Goal: Information Seeking & Learning: Learn about a topic

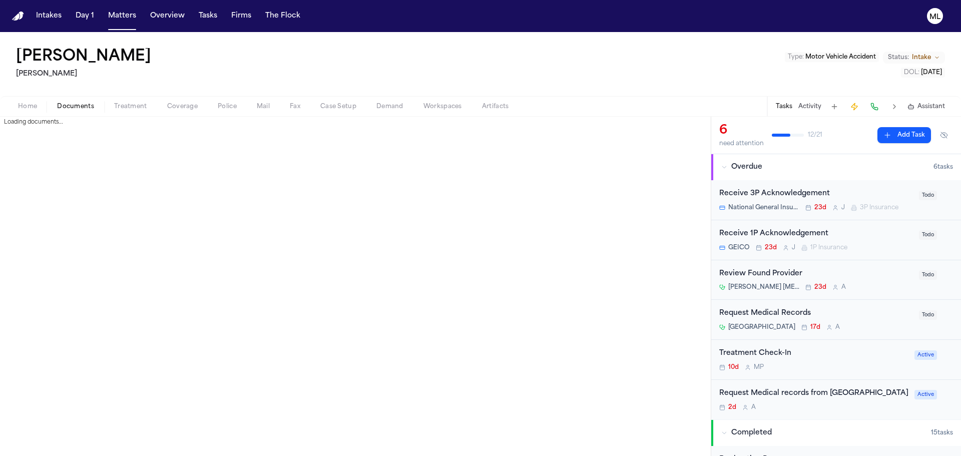
click at [75, 104] on span "Documents" at bounding box center [75, 107] width 37 height 8
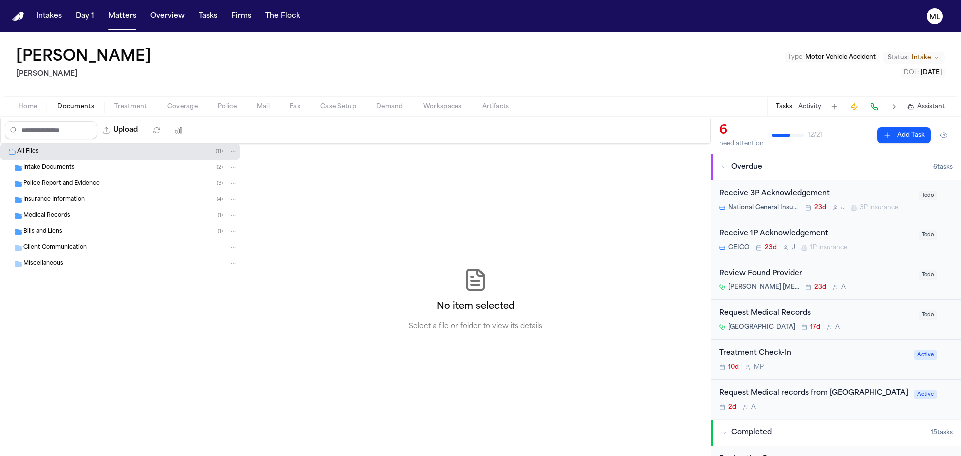
click at [52, 228] on span "Bills and Liens" at bounding box center [42, 232] width 39 height 9
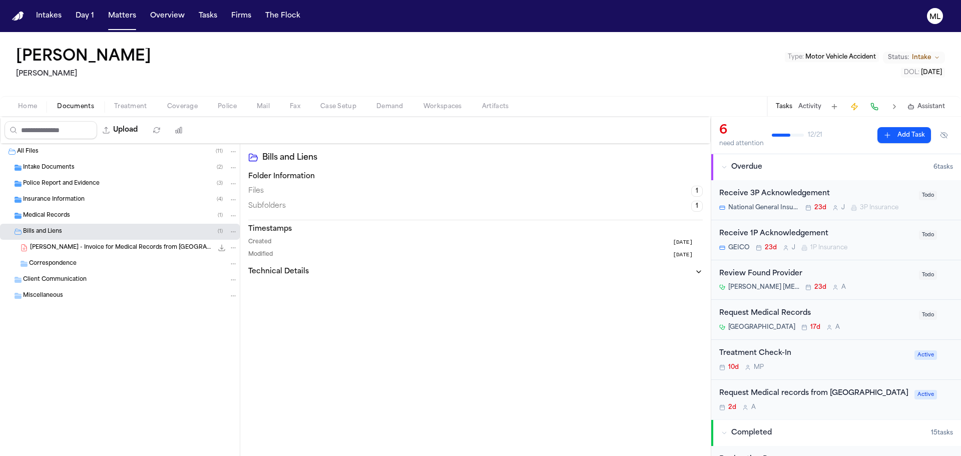
click at [55, 198] on span "Insurance Information" at bounding box center [54, 200] width 62 height 9
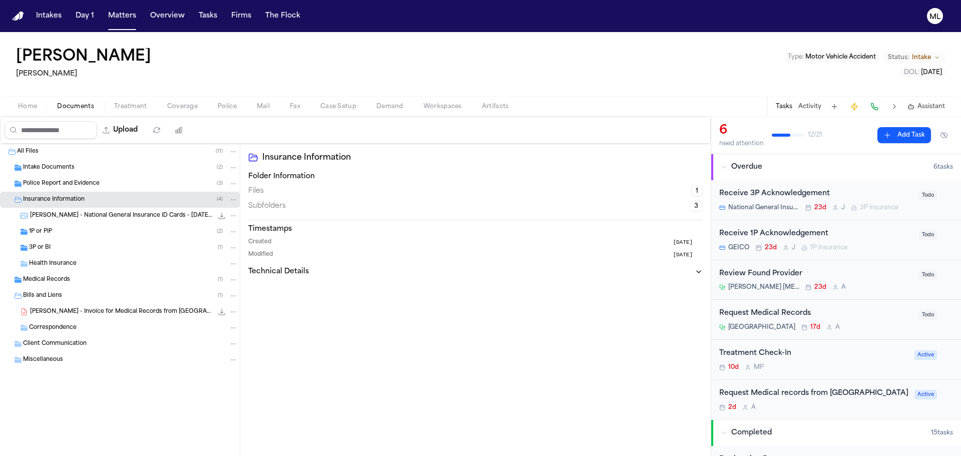
click at [66, 220] on div "A. Hernandez - National General Insurance ID Cards - 4.11.23 to 10.11.23 45.6 K…" at bounding box center [134, 216] width 208 height 10
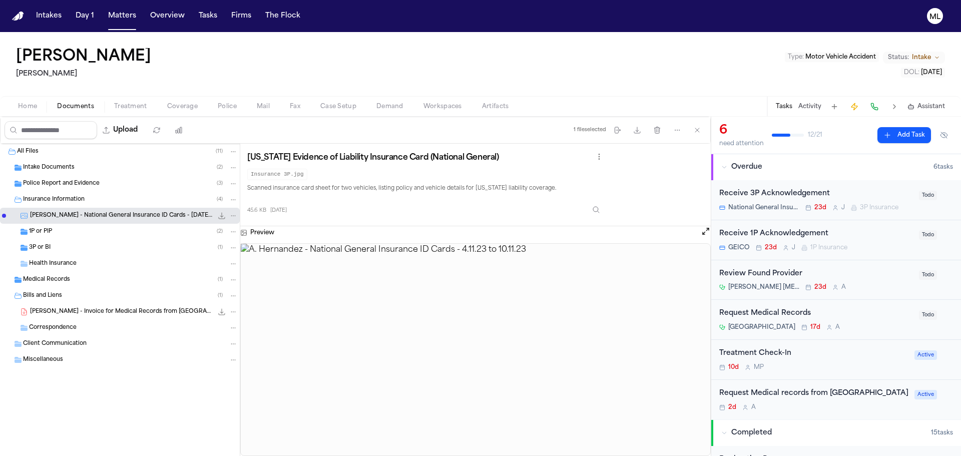
click at [66, 234] on div "1P or PIP ( 2 )" at bounding box center [133, 231] width 209 height 9
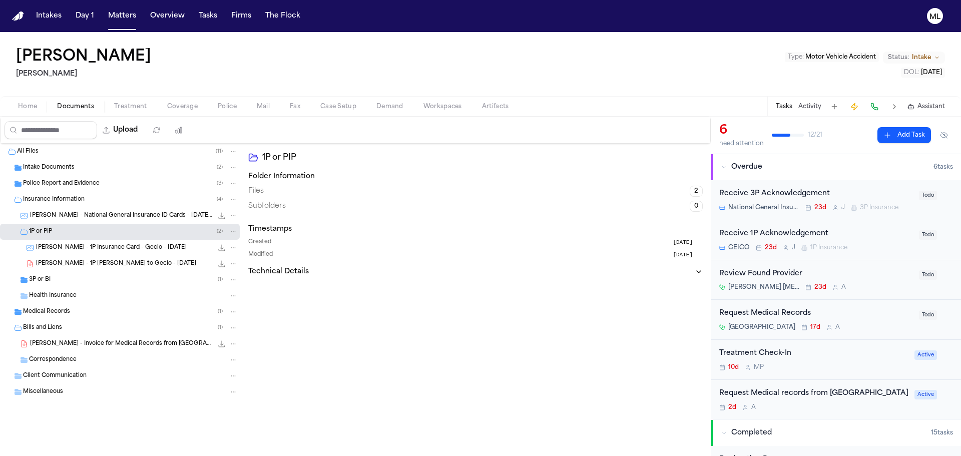
click at [73, 277] on div "3P or BI ( 1 )" at bounding box center [133, 279] width 209 height 9
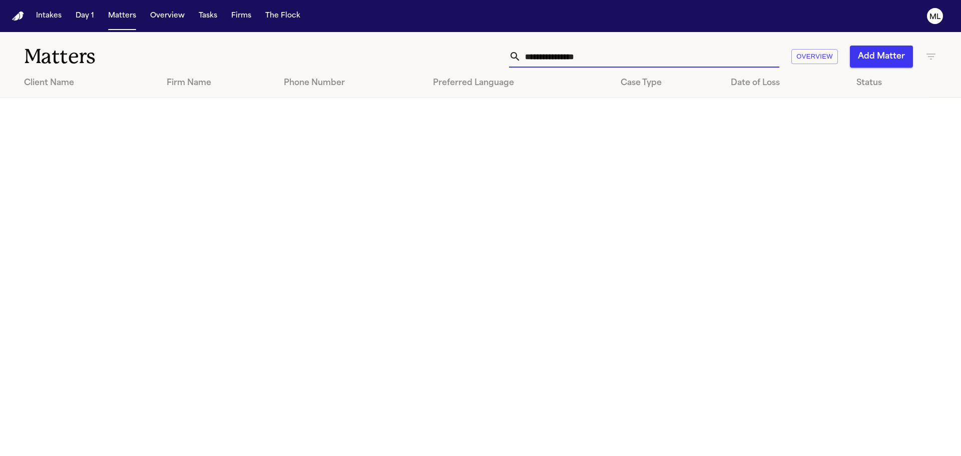
drag, startPoint x: 621, startPoint y: 53, endPoint x: 544, endPoint y: 54, distance: 77.1
click at [544, 54] on input "**********" at bounding box center [650, 57] width 258 height 22
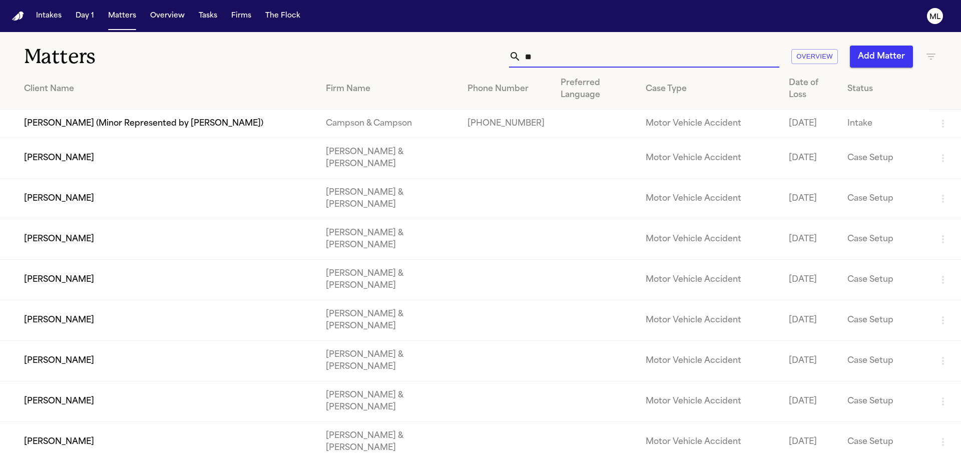
type input "*"
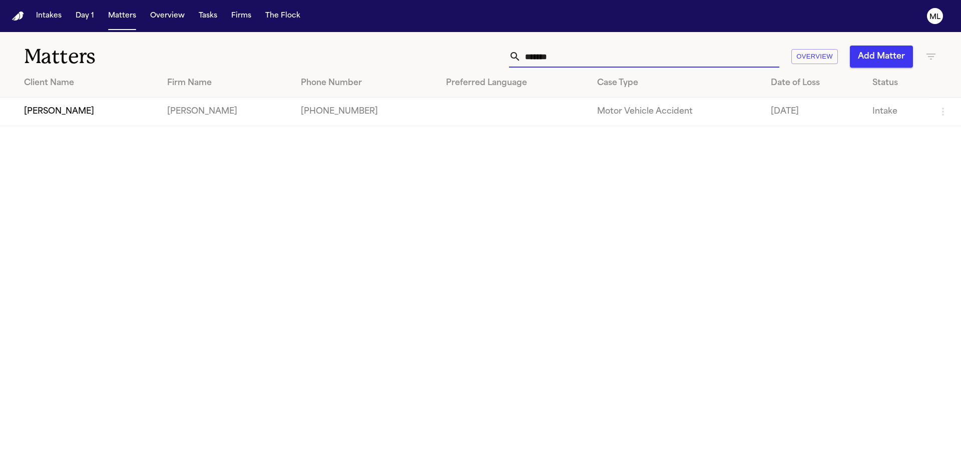
type input "*******"
click at [86, 111] on td "[PERSON_NAME]" at bounding box center [79, 112] width 159 height 29
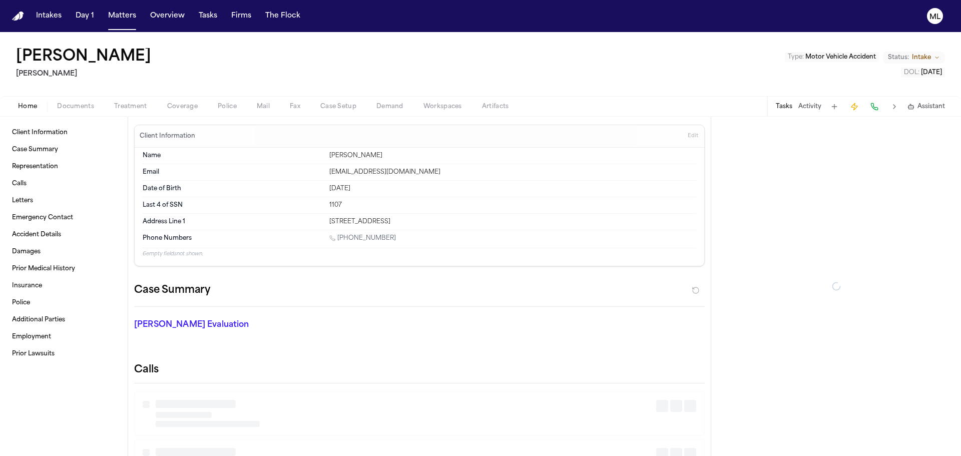
click at [76, 108] on span "Documents" at bounding box center [75, 107] width 37 height 8
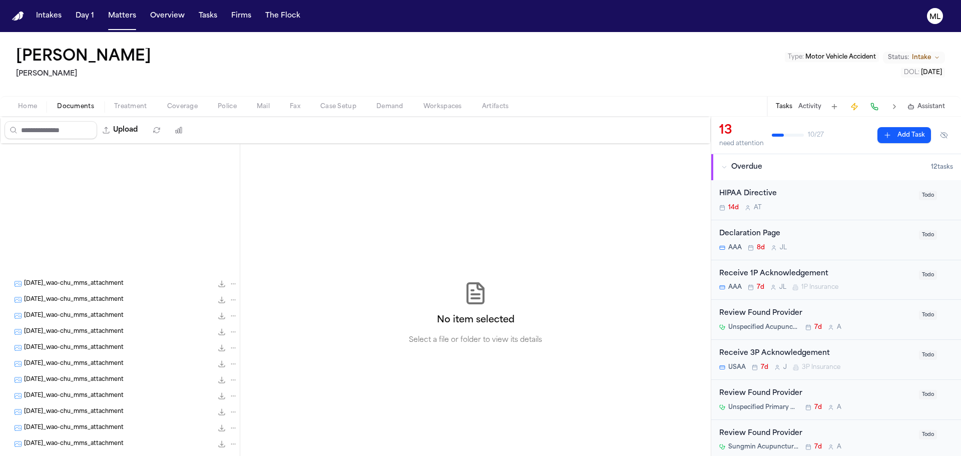
scroll to position [560, 0]
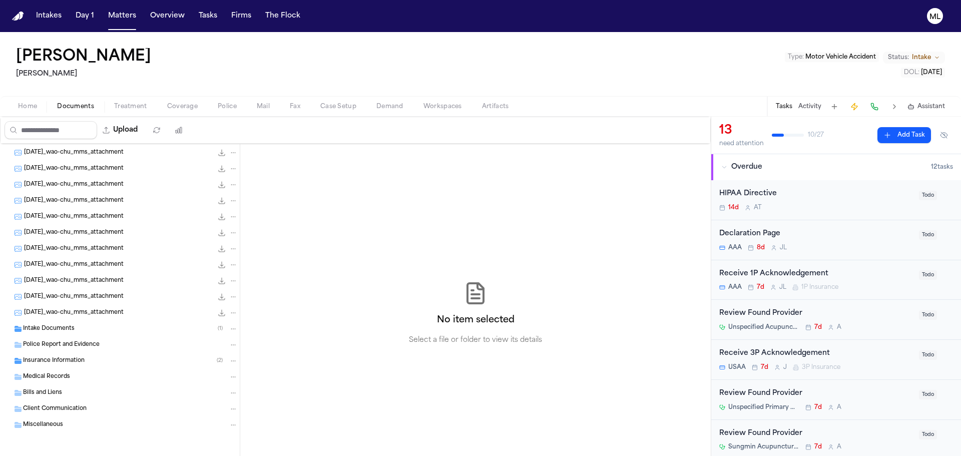
click at [65, 359] on span "Insurance Information" at bounding box center [54, 361] width 62 height 9
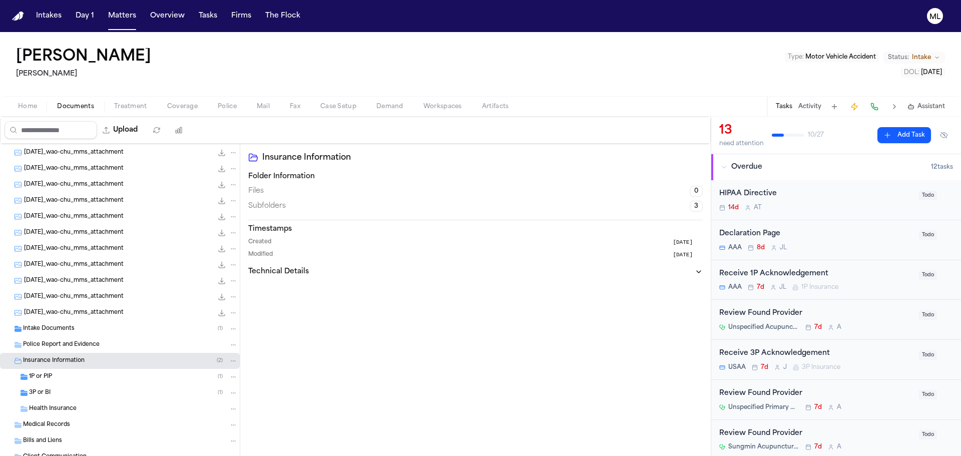
click at [67, 388] on div "3P or BI ( 1 )" at bounding box center [120, 393] width 240 height 16
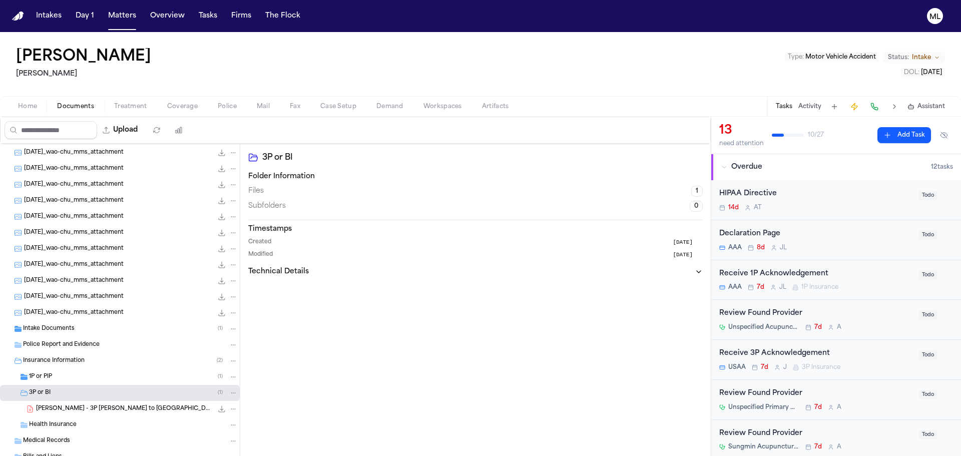
click at [105, 410] on span "W. Chu - 3P LOR to USAA - 8.18.25" at bounding box center [124, 409] width 177 height 9
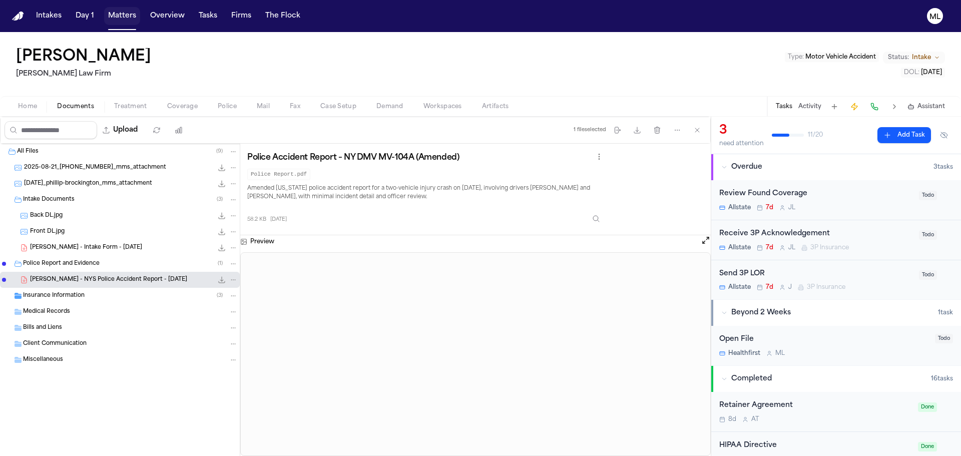
click at [109, 14] on button "Matters" at bounding box center [122, 16] width 36 height 18
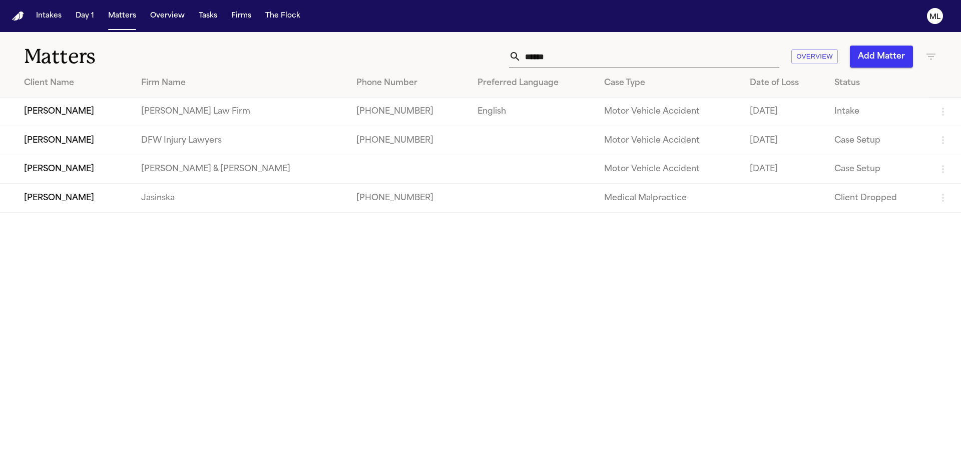
drag, startPoint x: 558, startPoint y: 54, endPoint x: 474, endPoint y: 50, distance: 84.2
click at [474, 50] on div "****** Overview Add Matter" at bounding box center [613, 57] width 647 height 22
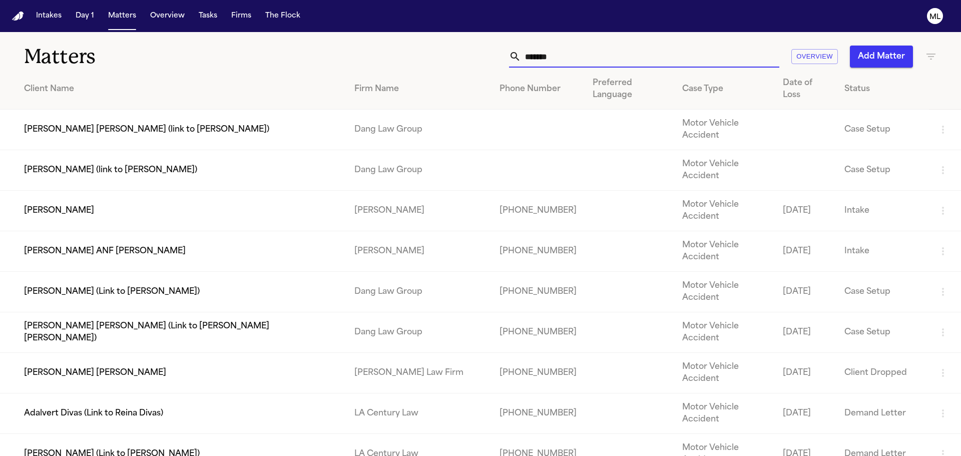
type input "*******"
click at [164, 191] on td "[PERSON_NAME]" at bounding box center [173, 211] width 346 height 41
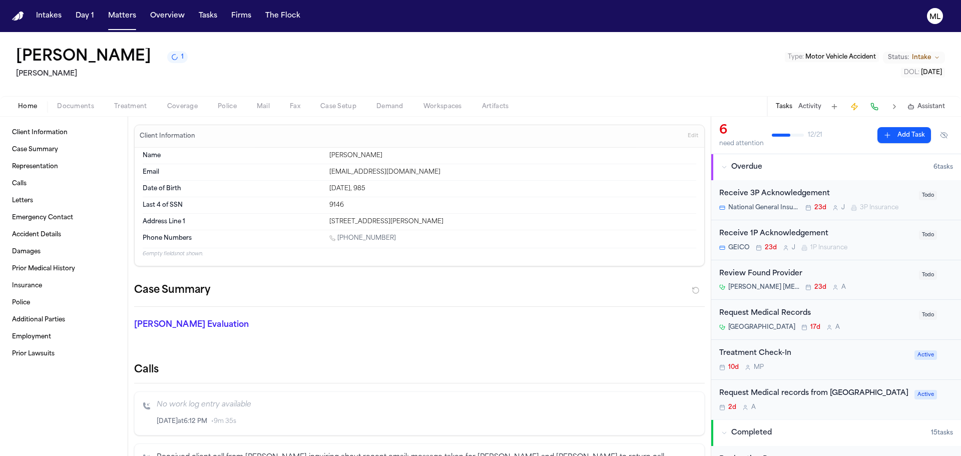
click at [74, 104] on span "Documents" at bounding box center [75, 107] width 37 height 8
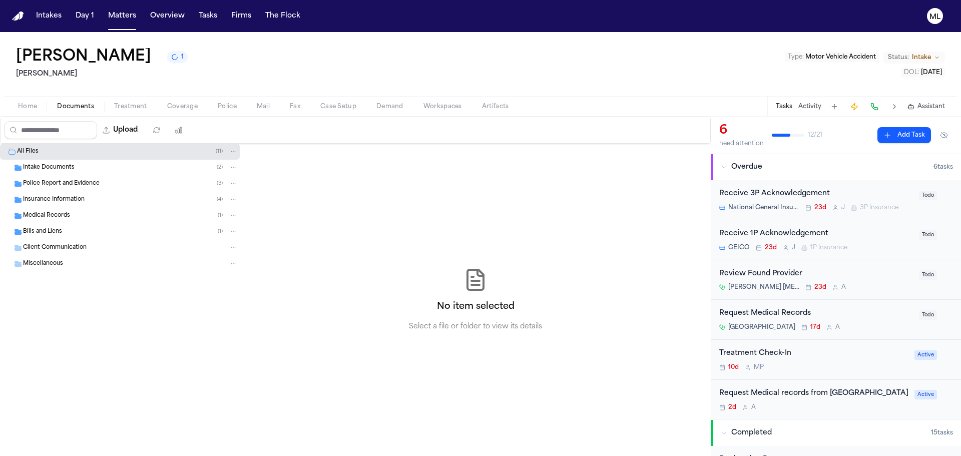
click at [81, 169] on div "Intake Documents ( 2 )" at bounding box center [130, 167] width 215 height 9
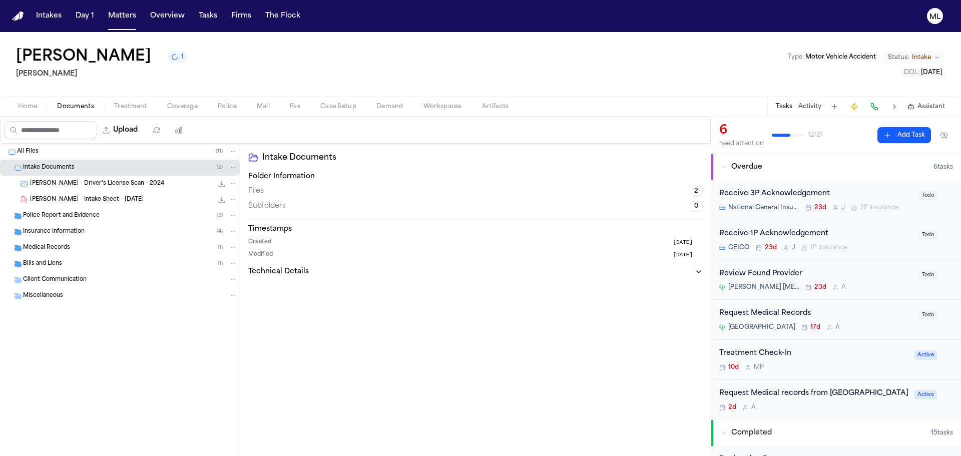
click at [121, 199] on span "[PERSON_NAME] - Intake Sheet - [DATE]" at bounding box center [87, 200] width 114 height 9
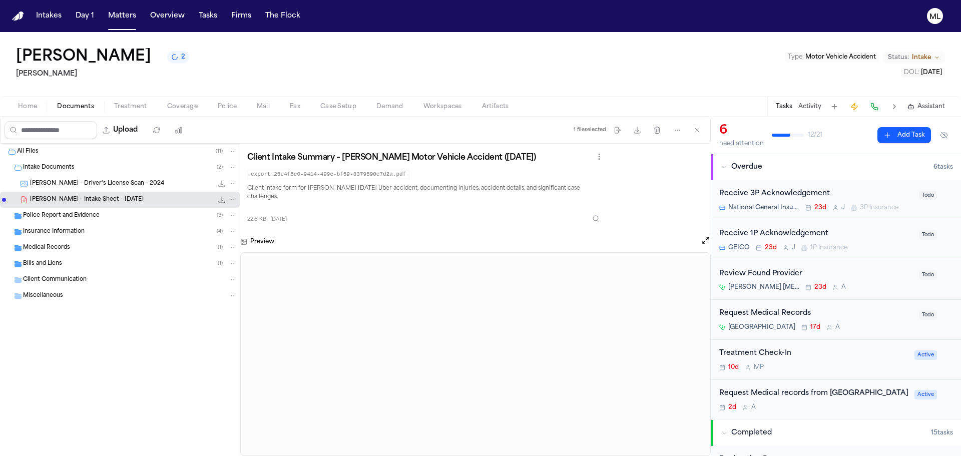
click at [115, 231] on div "Insurance Information ( 4 )" at bounding box center [130, 231] width 215 height 9
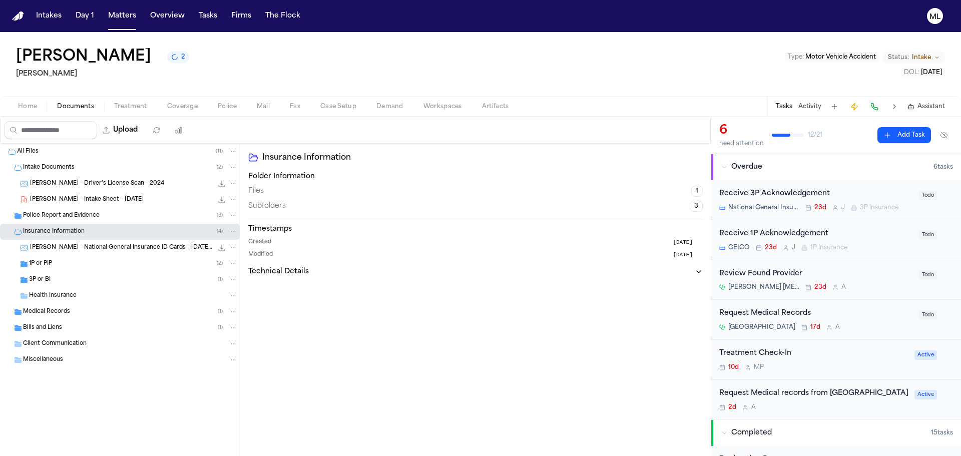
click at [116, 260] on div "1P or PIP ( 2 )" at bounding box center [133, 263] width 209 height 9
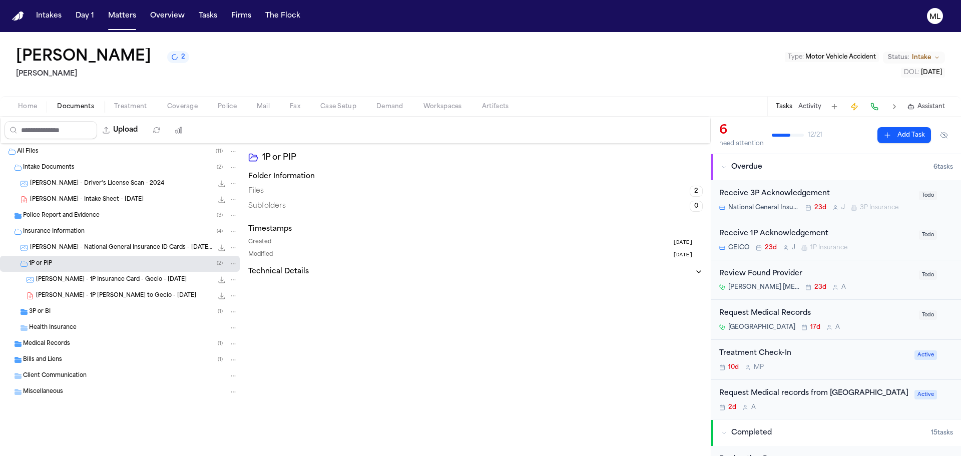
click at [122, 314] on div "3P or BI ( 1 )" at bounding box center [133, 311] width 209 height 9
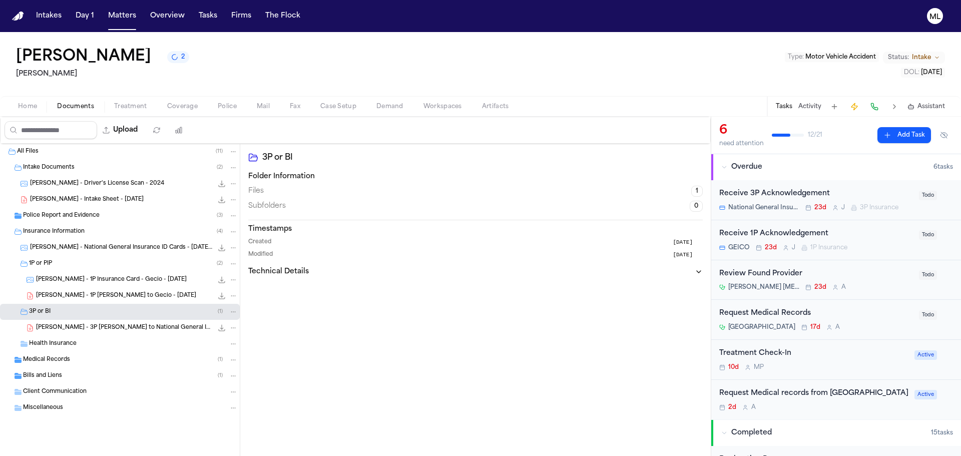
click at [134, 298] on span "[PERSON_NAME] - 1P [PERSON_NAME] to Gecio - [DATE]" at bounding box center [116, 296] width 160 height 9
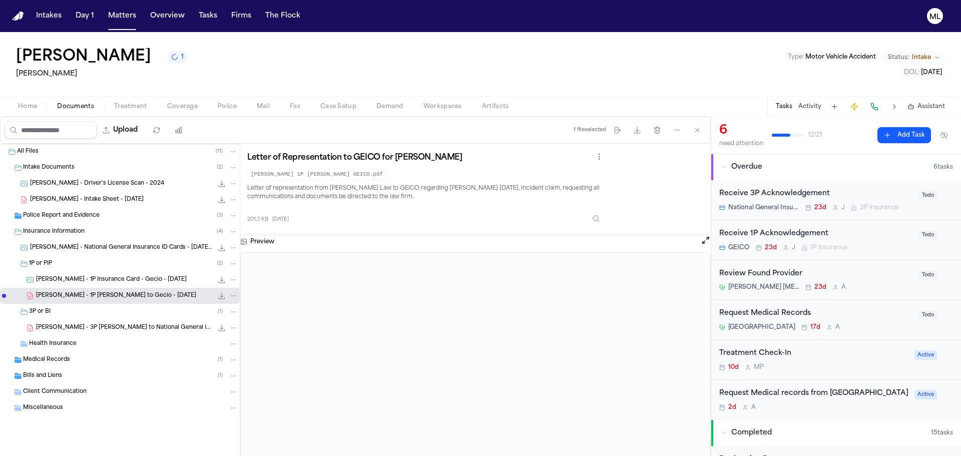
click at [59, 218] on span "Police Report and Evidence" at bounding box center [61, 216] width 77 height 9
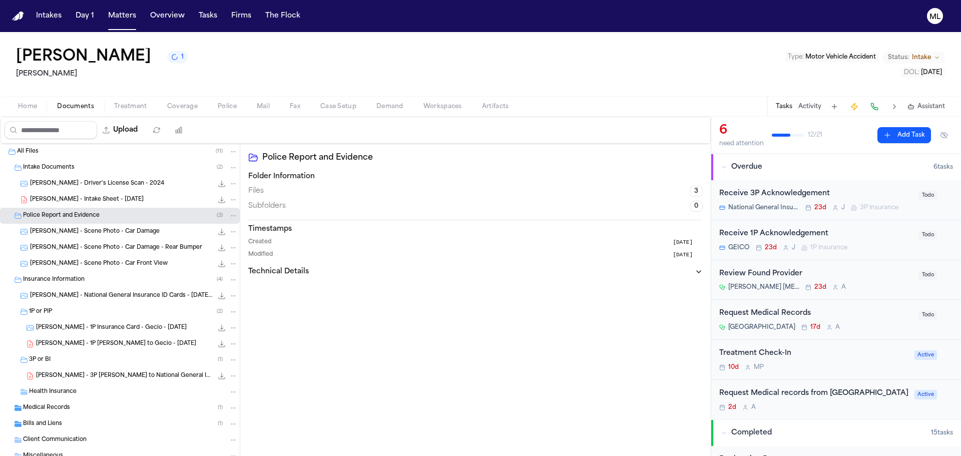
click at [110, 233] on span "A. Hernandez - Scene Photo - Car Damage" at bounding box center [95, 232] width 130 height 9
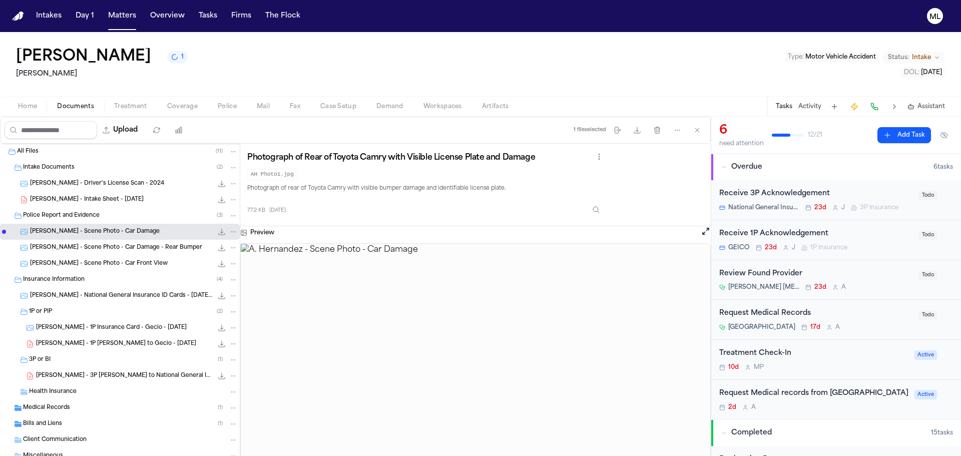
click at [135, 247] on span "A. Hernandez - Scene Photo - Car Damage - Rear Bumper" at bounding box center [116, 248] width 172 height 9
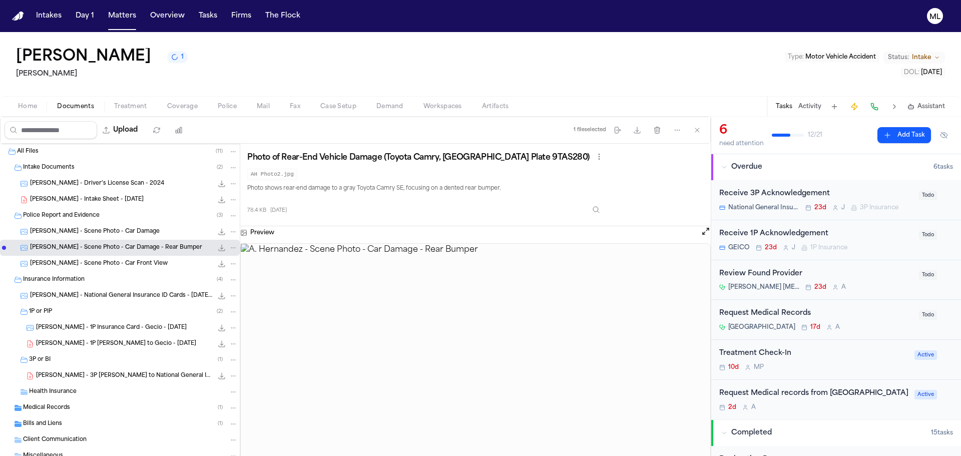
click at [130, 267] on span "A. Hernandez - Scene Photo - Car Front View" at bounding box center [99, 264] width 138 height 9
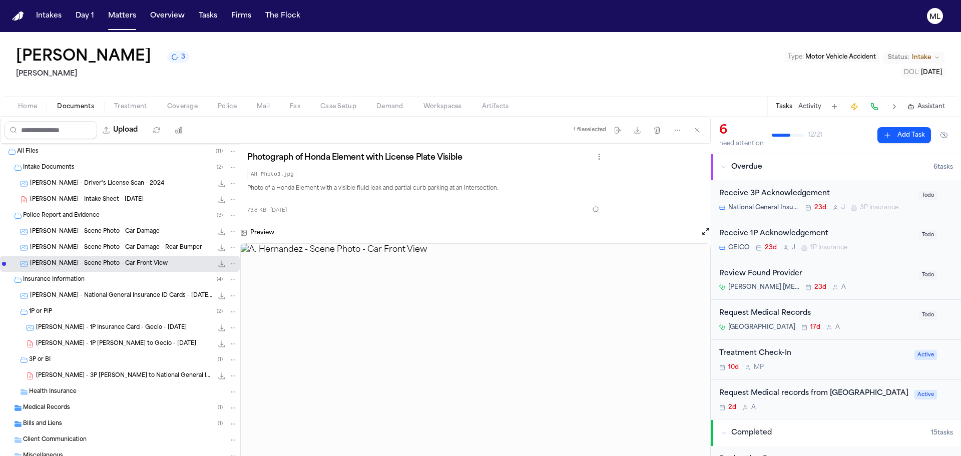
click at [104, 373] on span "A. Hernandez - 3P LOR to National General Insurance - 8.5.25" at bounding box center [124, 376] width 177 height 9
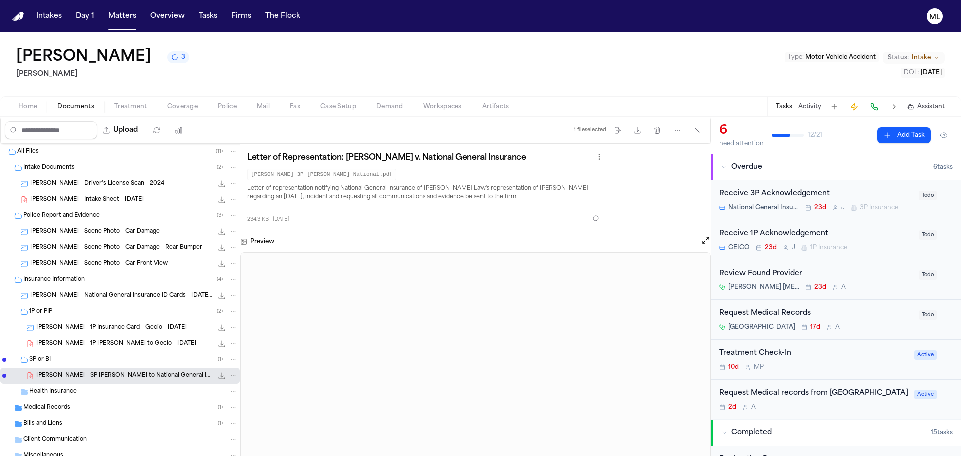
click at [103, 348] on div "A. Hernandez - 1P LOR to Gecio - 8.5.25 201.3 KB • PDF" at bounding box center [137, 344] width 202 height 10
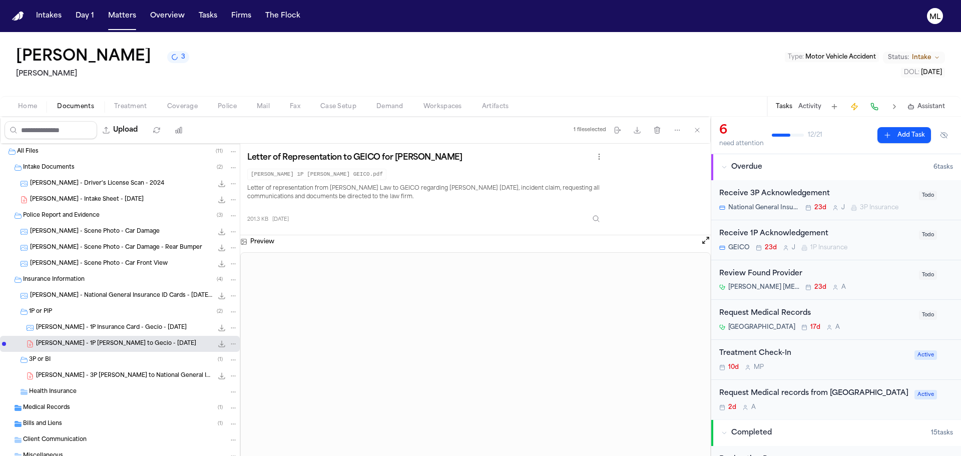
click at [111, 346] on span "A. Hernandez - 1P LOR to Gecio - 8.5.25" at bounding box center [116, 344] width 160 height 9
click at [117, 329] on span "A. Hernandez - 1P Insurance Card - Gecio - 4.22.25" at bounding box center [111, 328] width 151 height 9
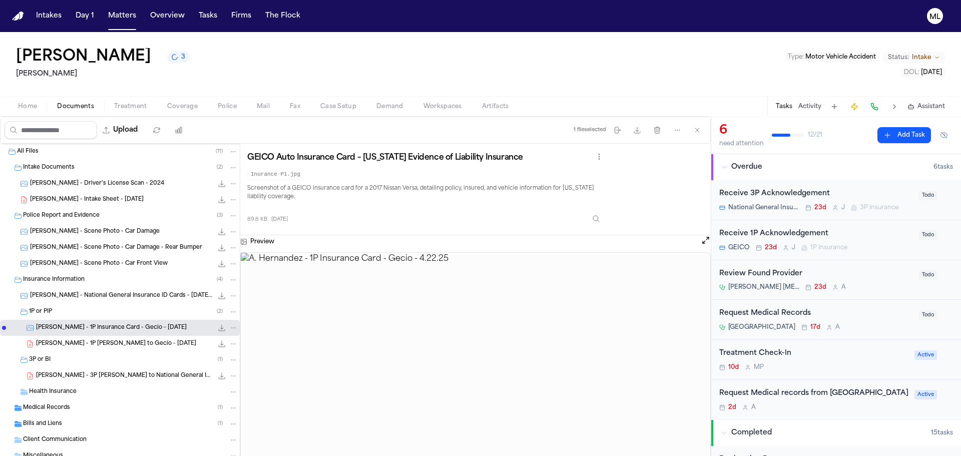
click at [132, 408] on div "Medical Records ( 1 )" at bounding box center [130, 408] width 215 height 9
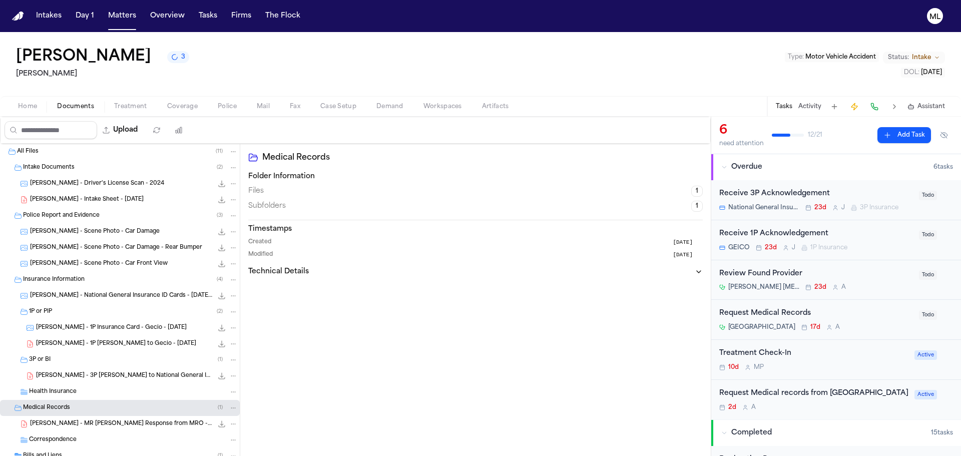
click at [61, 182] on span "A. Hernandez - Driver's License Scan - 2024" at bounding box center [97, 184] width 134 height 9
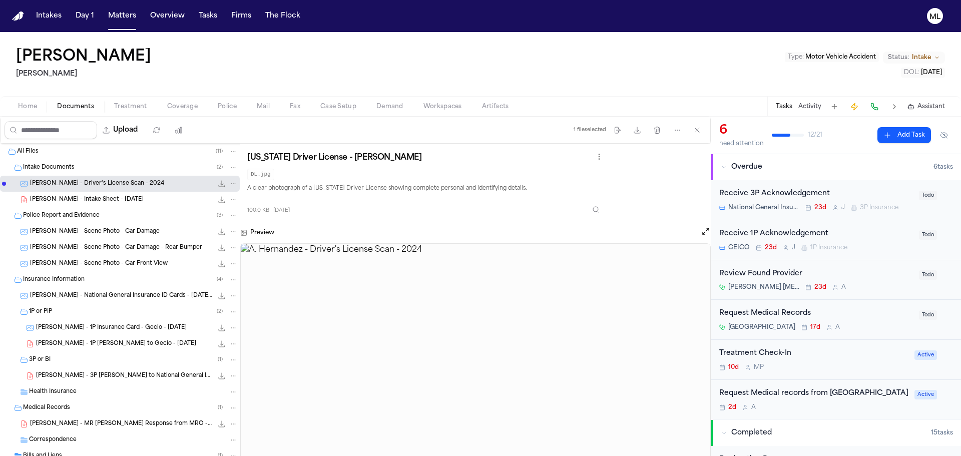
click at [127, 373] on span "A. Hernandez - 3P LOR to National General Insurance - 8.5.25" at bounding box center [124, 376] width 177 height 9
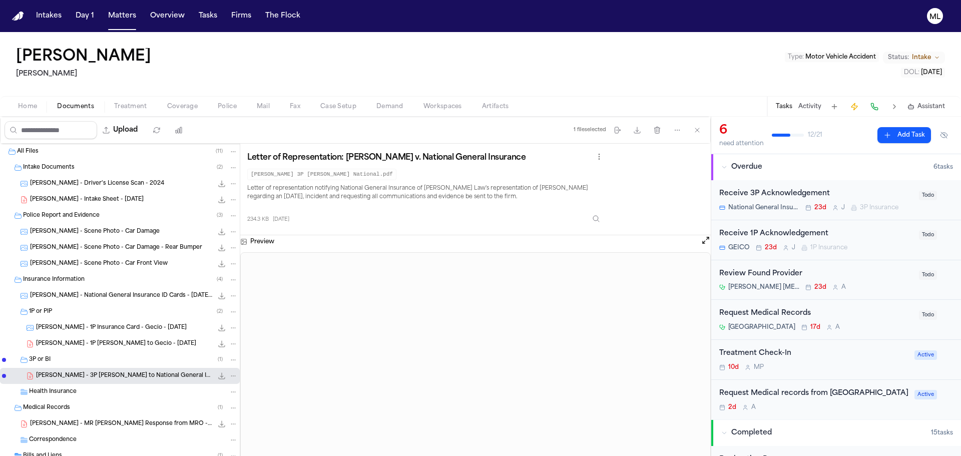
click at [83, 424] on span "A. Hernandez - MR Request Response from MRO - 8.20.25" at bounding box center [121, 424] width 183 height 9
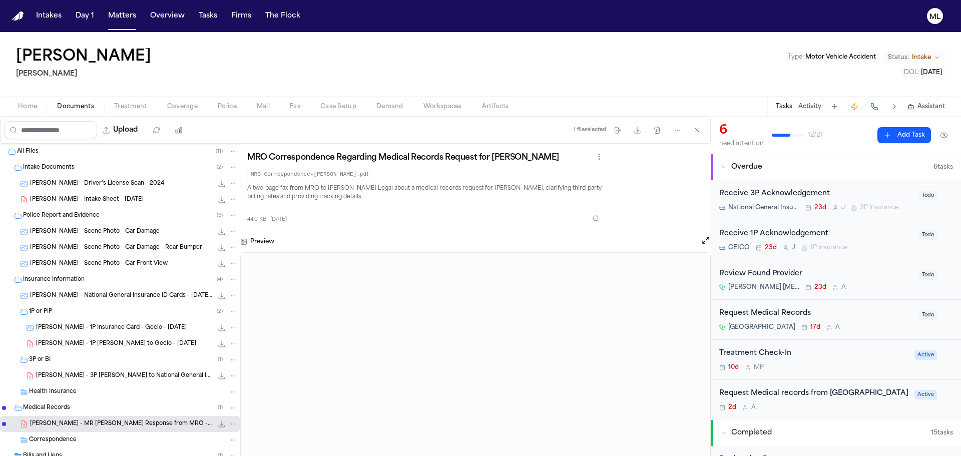
click at [78, 373] on span "A. Hernandez - 3P LOR to National General Insurance - 8.5.25" at bounding box center [124, 376] width 177 height 9
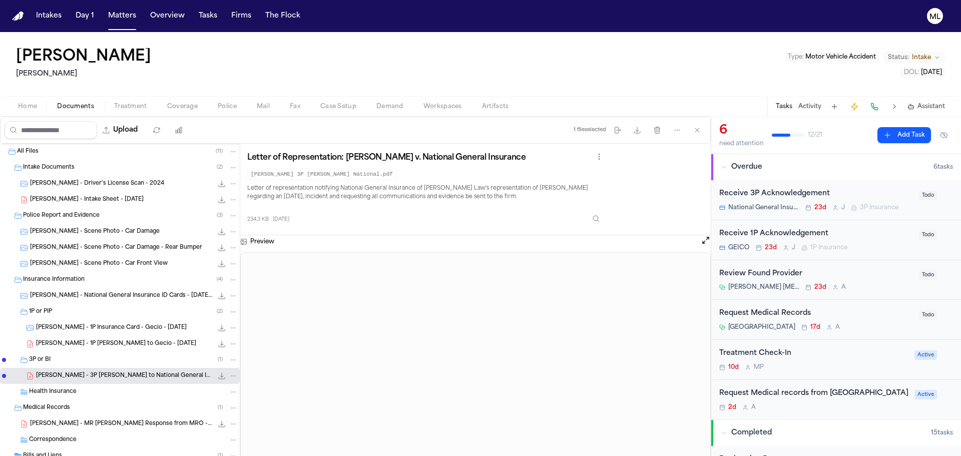
click at [64, 392] on span "Health Insurance" at bounding box center [53, 392] width 48 height 9
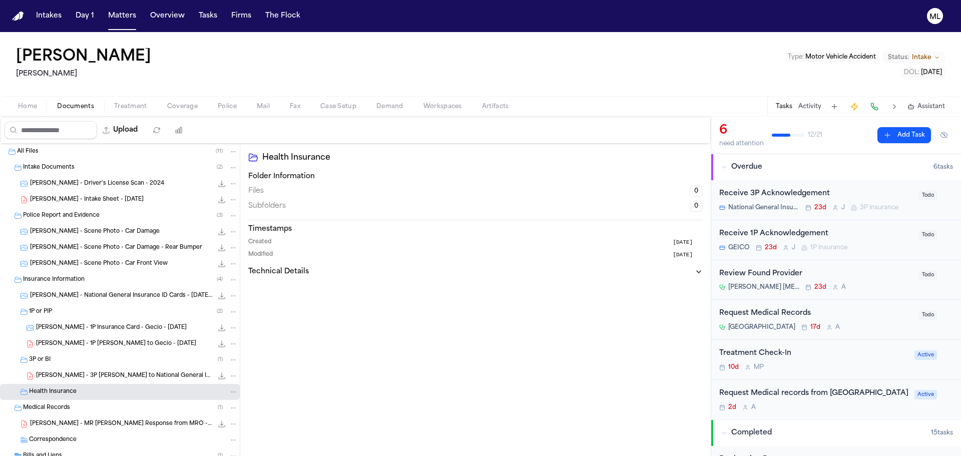
click at [101, 332] on div "A. Hernandez - 1P Insurance Card - Gecio - 4.22.25 89.8 KB • JPG" at bounding box center [137, 328] width 202 height 10
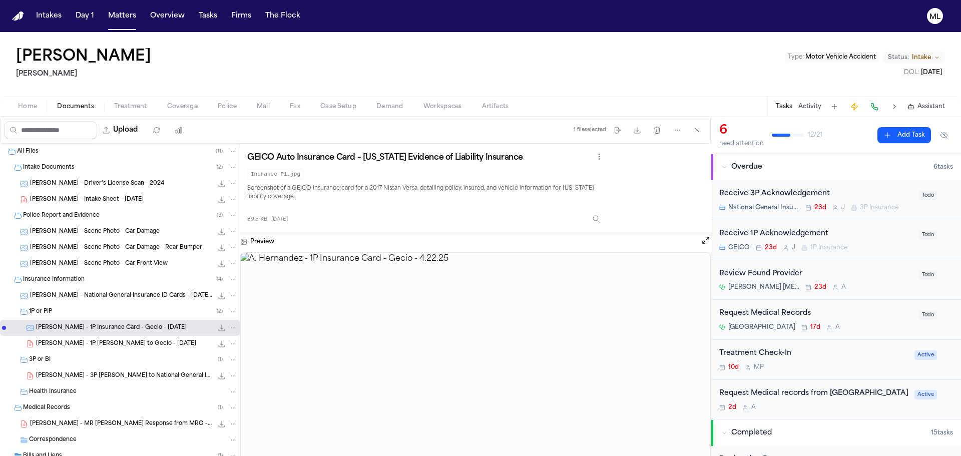
click at [101, 338] on div "A. Hernandez - 1P LOR to Gecio - 8.5.25 201.3 KB • PDF" at bounding box center [120, 344] width 240 height 16
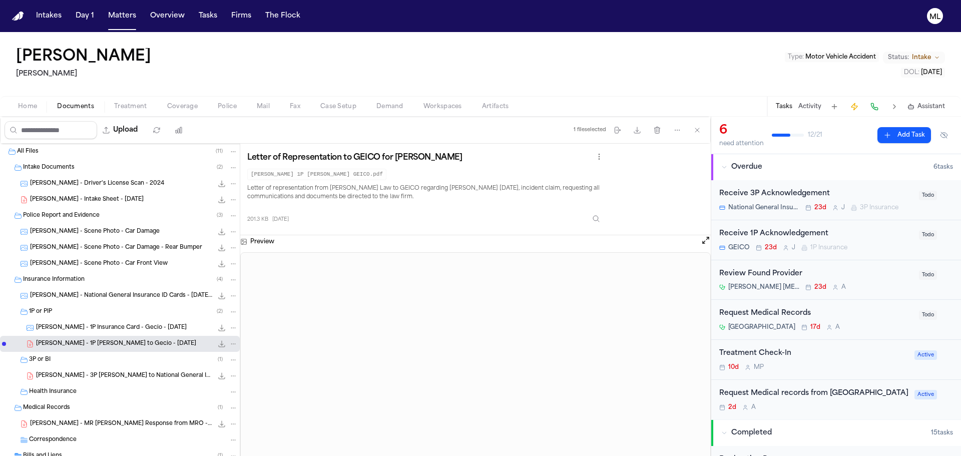
click at [851, 363] on div "10d M P" at bounding box center [813, 367] width 189 height 8
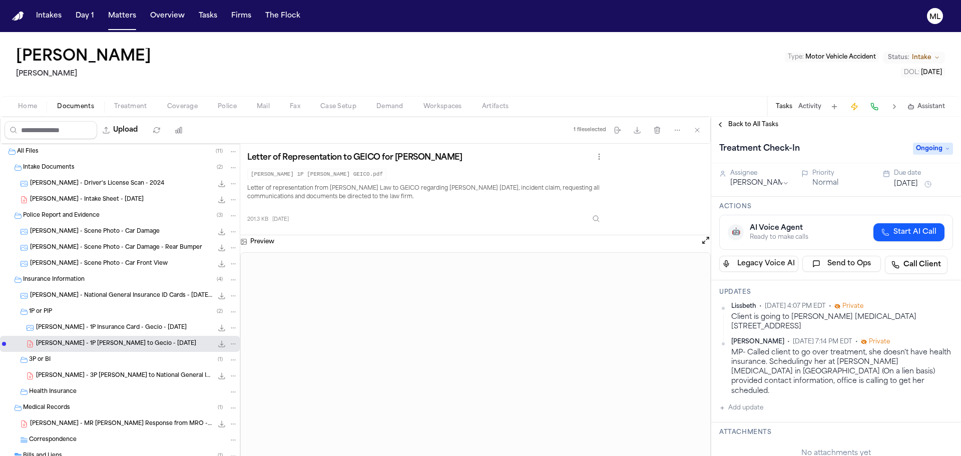
click at [754, 402] on button "Add update" at bounding box center [741, 408] width 44 height 12
click at [753, 406] on textarea "Add your update" at bounding box center [842, 416] width 214 height 20
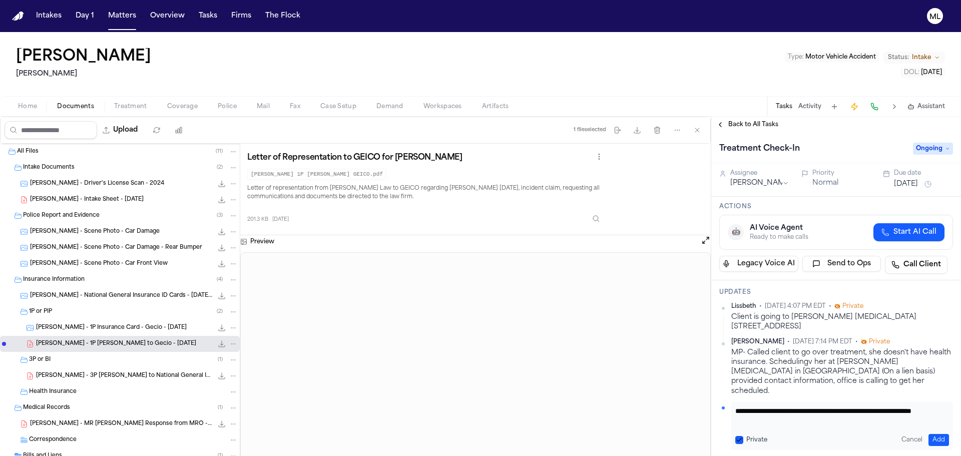
type textarea "**********"
click at [905, 184] on button "Aug 19, 2025" at bounding box center [906, 184] width 24 height 10
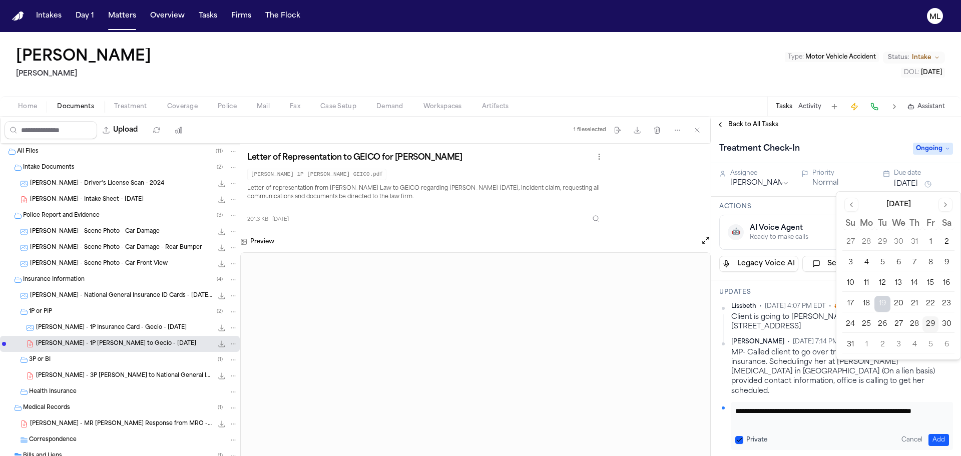
click at [884, 347] on button "2" at bounding box center [883, 345] width 16 height 16
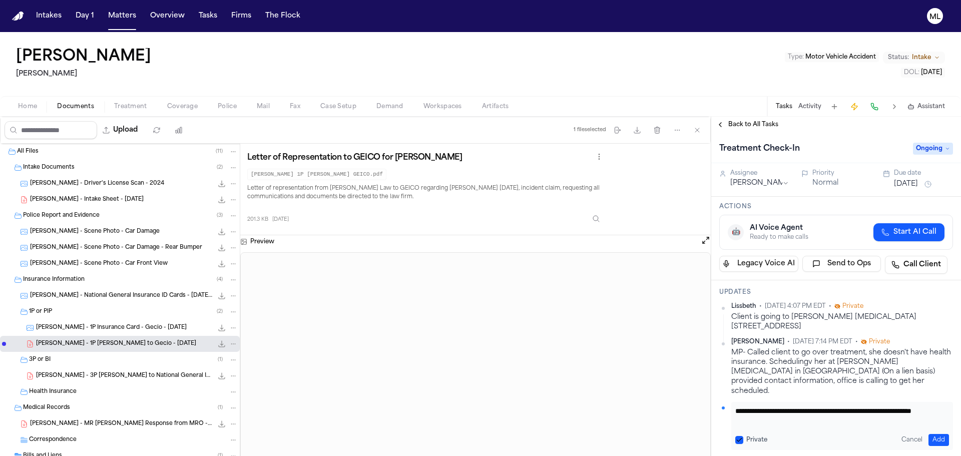
click at [879, 382] on div "MP- Called client to go over treatment, she doesn't have health insurance. Sche…" at bounding box center [842, 372] width 222 height 48
click at [934, 434] on button "Add" at bounding box center [939, 440] width 21 height 12
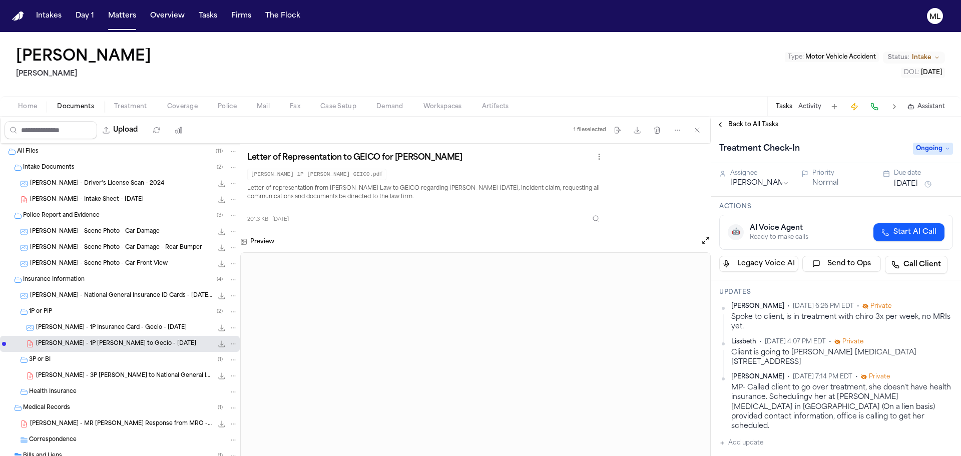
click at [766, 127] on span "Back to All Tasks" at bounding box center [753, 125] width 50 height 8
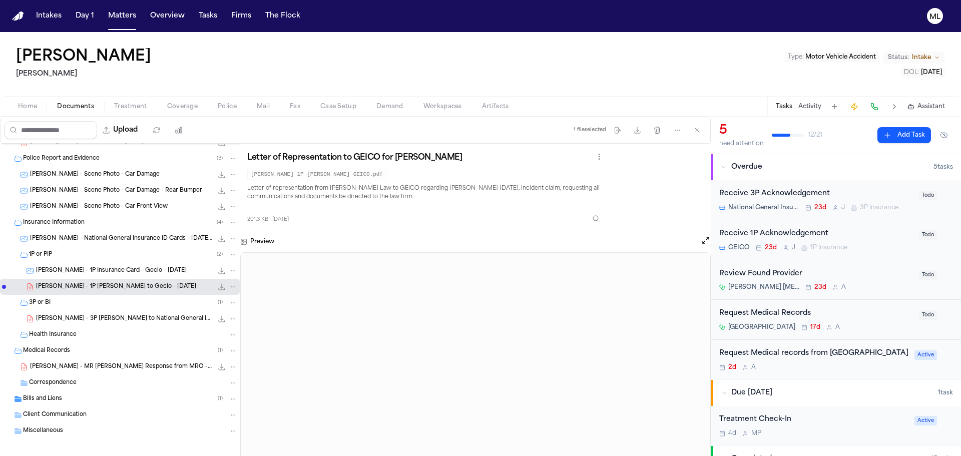
scroll to position [63, 0]
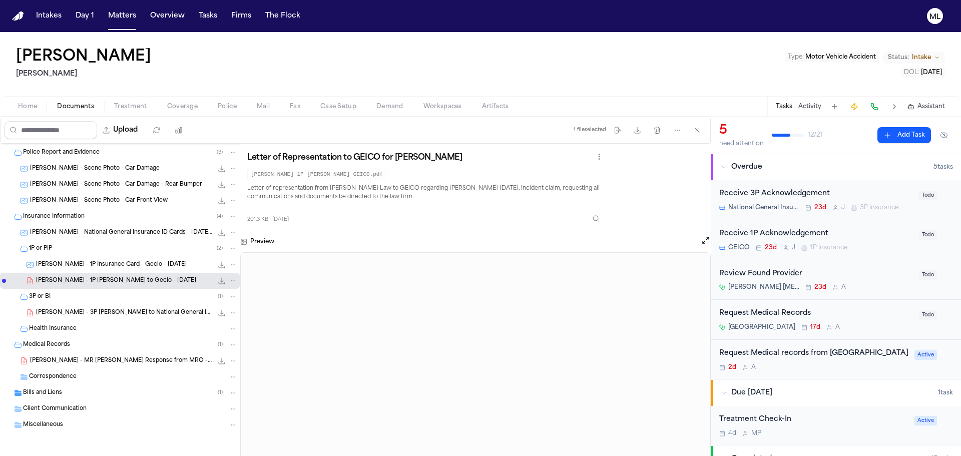
click at [88, 388] on div "Bills and Liens ( 1 )" at bounding box center [120, 393] width 240 height 16
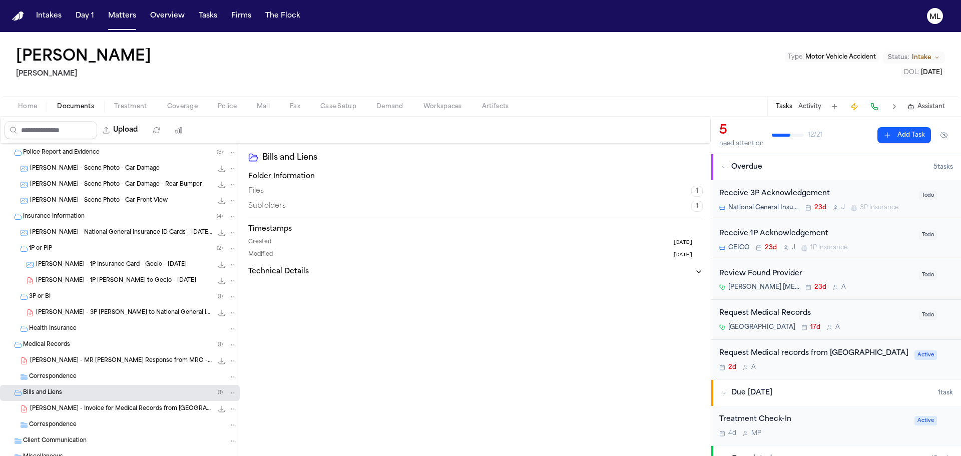
click at [101, 409] on span "A. Hernandez - Invoice for Medical Records from Temecula Valley Hospital via MR…" at bounding box center [121, 409] width 183 height 9
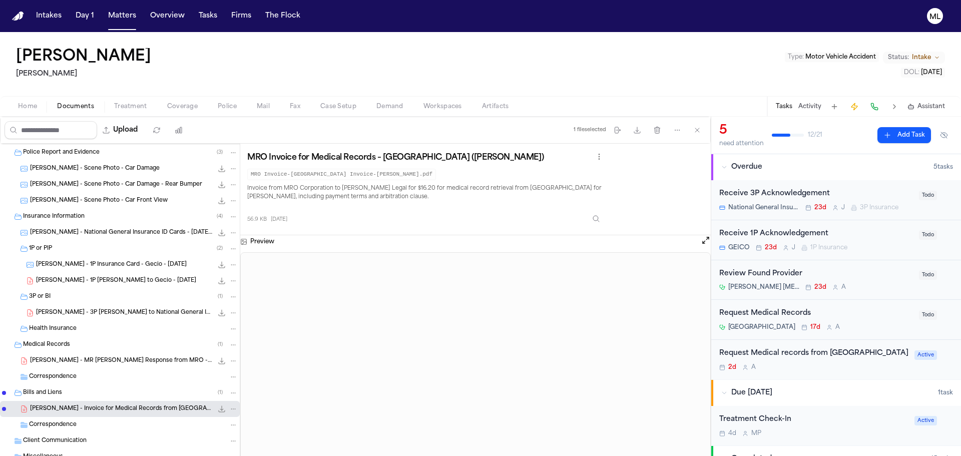
click at [126, 288] on div "A. Hernandez - 1P LOR to Gecio - 8.5.25 201.3 KB • PDF" at bounding box center [120, 281] width 240 height 16
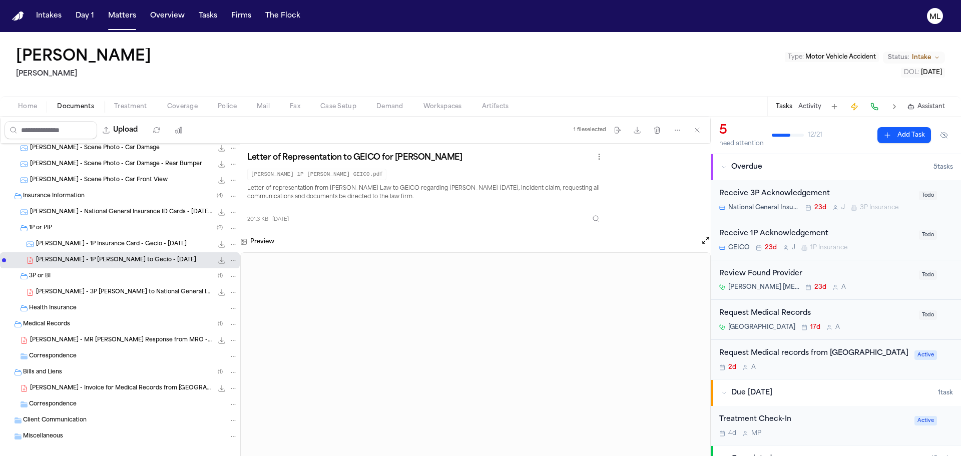
scroll to position [95, 0]
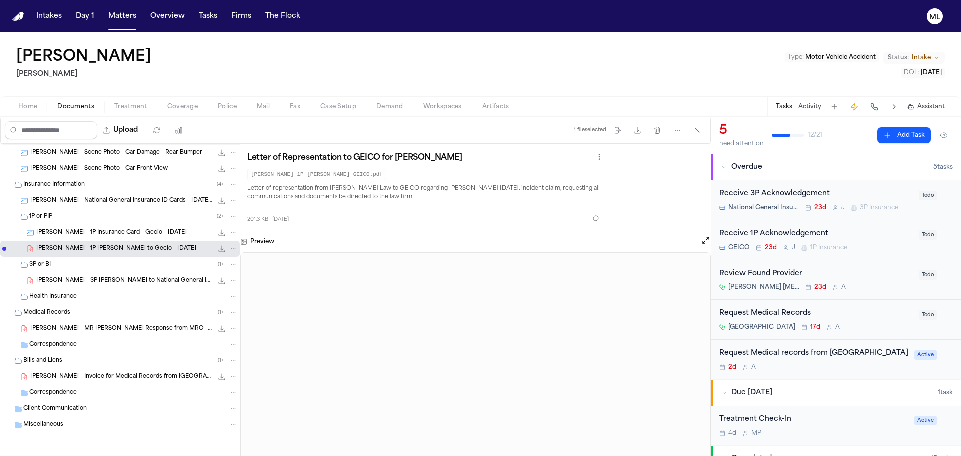
click at [142, 371] on div "A. Hernandez - Invoice for Medical Records from Temecula Valley Hospital via MR…" at bounding box center [120, 377] width 240 height 16
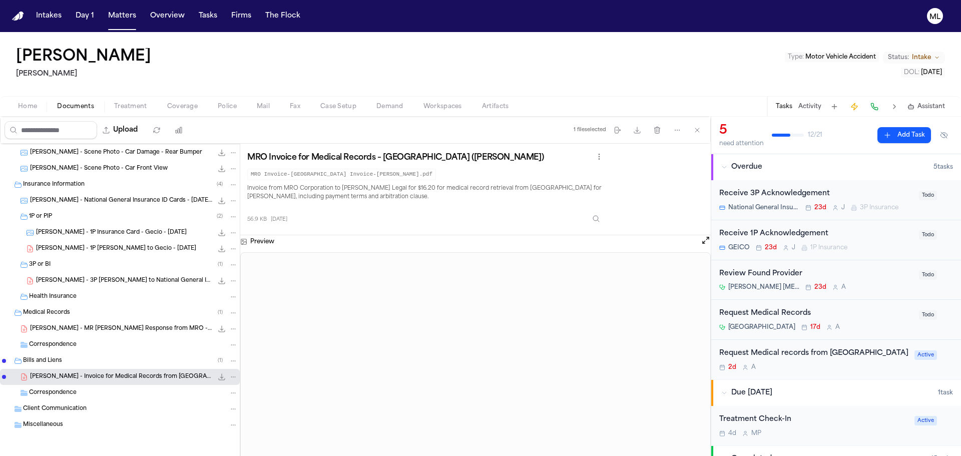
click at [132, 226] on div "A. Hernandez - 1P Insurance Card - Gecio - 4.22.25 89.8 KB • JPG" at bounding box center [120, 233] width 240 height 16
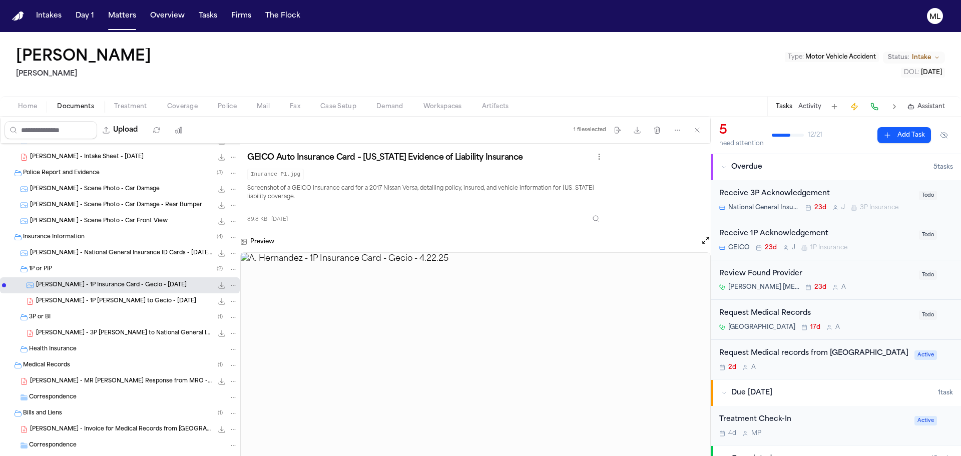
scroll to position [0, 0]
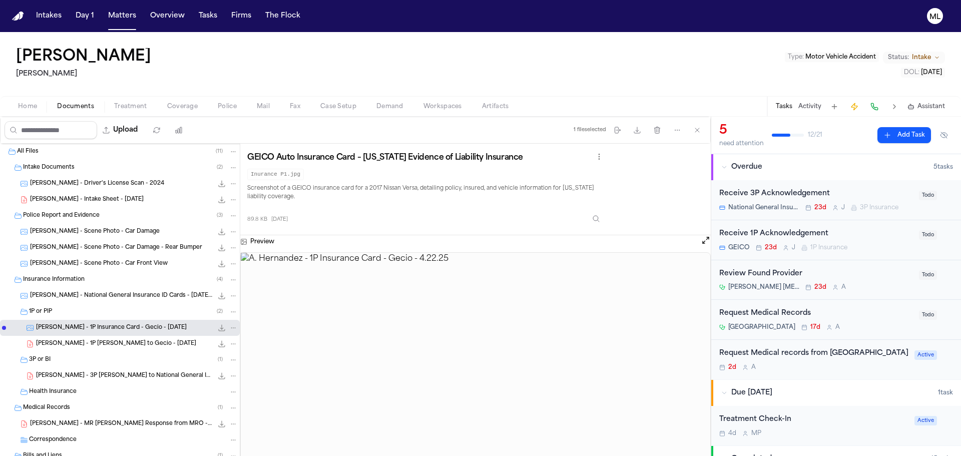
click at [145, 226] on div "A. Hernandez - Scene Photo - Car Damage 77.2 KB • JPG" at bounding box center [120, 232] width 240 height 16
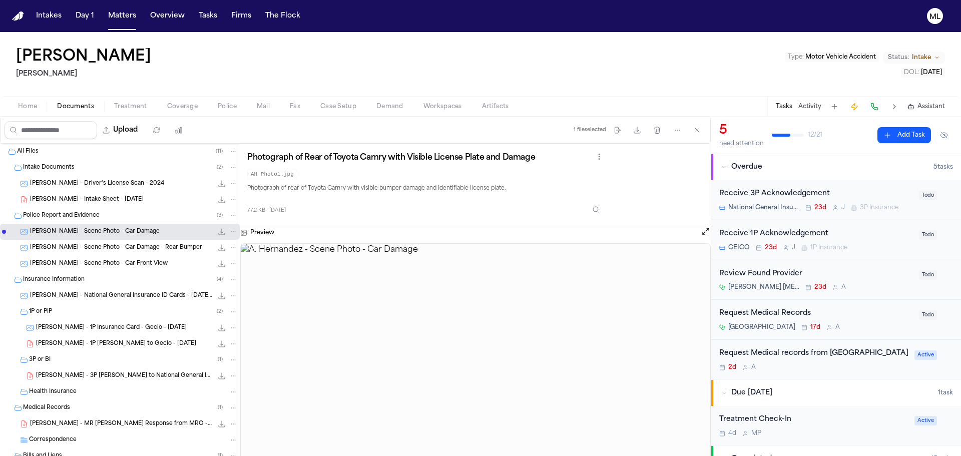
click at [78, 107] on span "Documents" at bounding box center [75, 107] width 37 height 8
click at [72, 134] on input "Search files" at bounding box center [51, 130] width 93 height 18
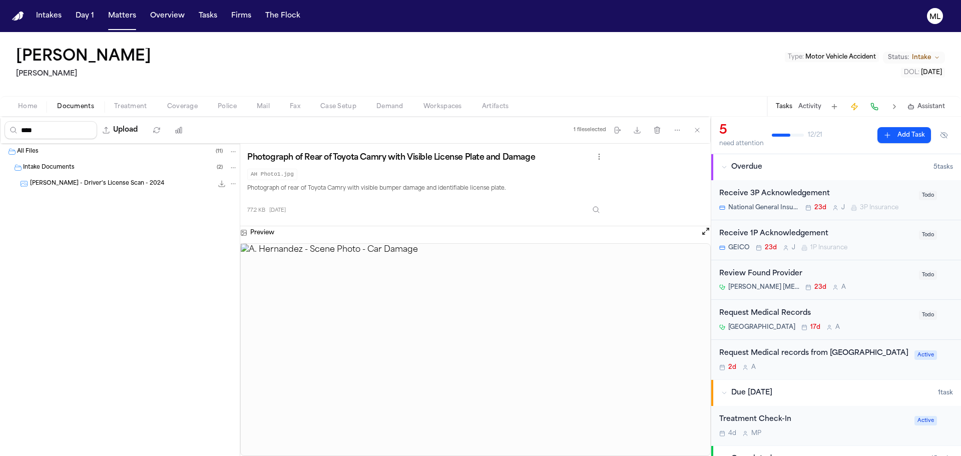
type input "****"
click at [85, 111] on button "Documents" at bounding box center [75, 107] width 57 height 12
drag, startPoint x: 64, startPoint y: 126, endPoint x: 4, endPoint y: 123, distance: 60.1
click at [4, 123] on div "**** Upload" at bounding box center [96, 130] width 191 height 26
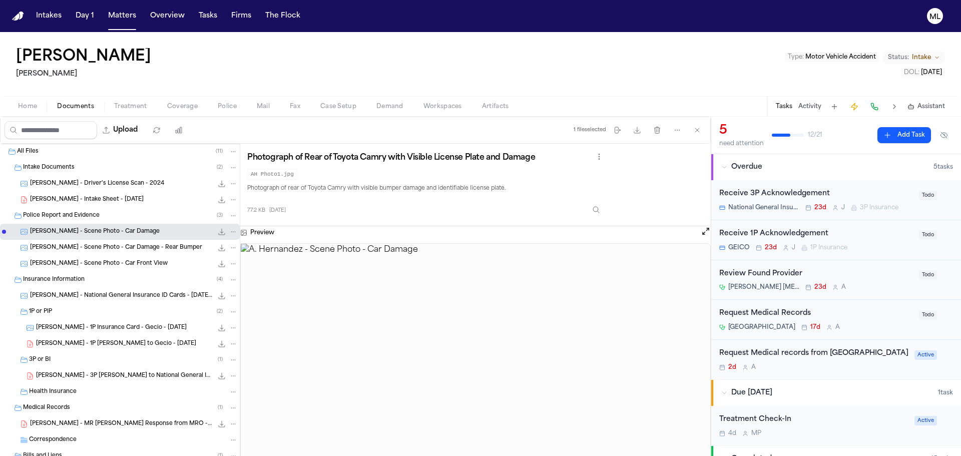
click at [102, 182] on span "A. Hernandez - Driver's License Scan - 2024" at bounding box center [97, 184] width 134 height 9
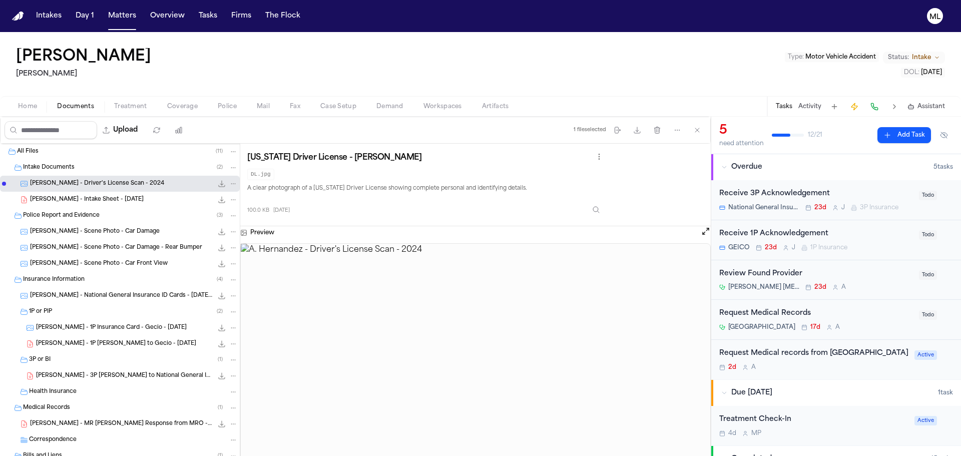
click at [102, 194] on div "A. Hernandez - Intake Sheet - 8.5.25 22.6 KB • PDF" at bounding box center [120, 200] width 240 height 16
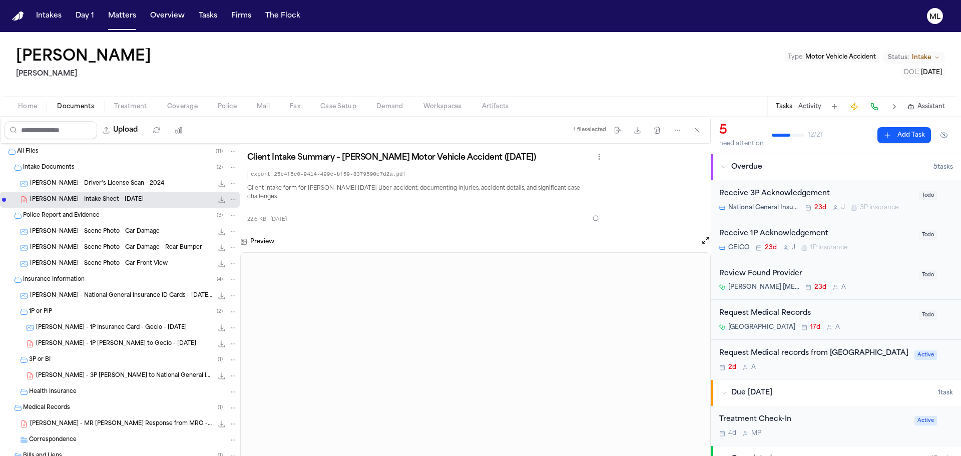
click at [88, 233] on span "A. Hernandez - Scene Photo - Car Damage" at bounding box center [95, 232] width 130 height 9
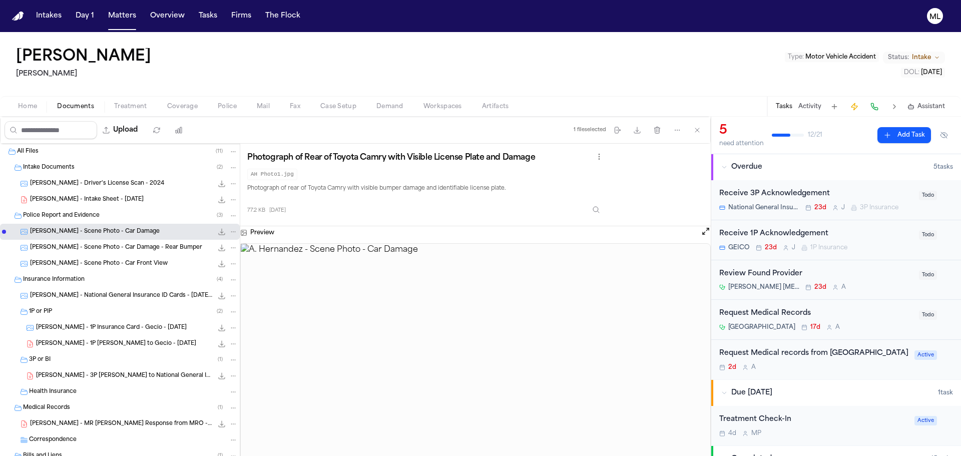
click at [91, 250] on span "A. Hernandez - Scene Photo - Car Damage - Rear Bumper" at bounding box center [116, 248] width 172 height 9
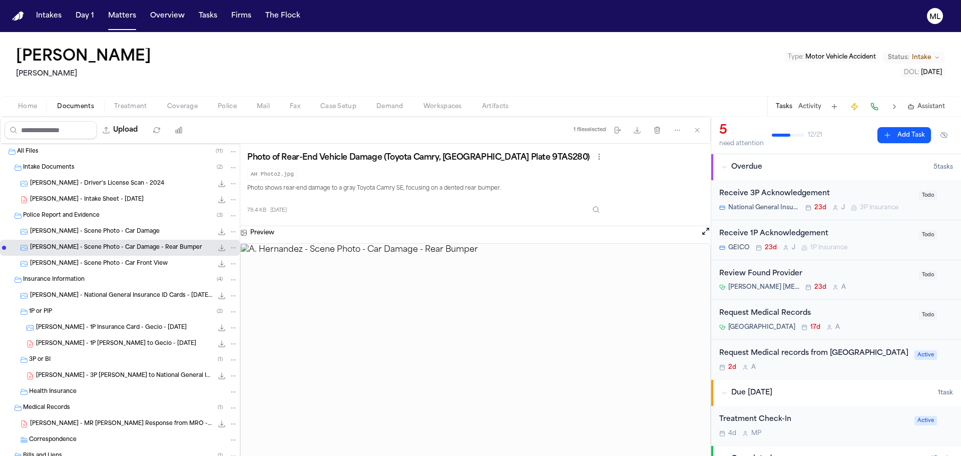
click at [94, 264] on span "A. Hernandez - Scene Photo - Car Front View" at bounding box center [99, 264] width 138 height 9
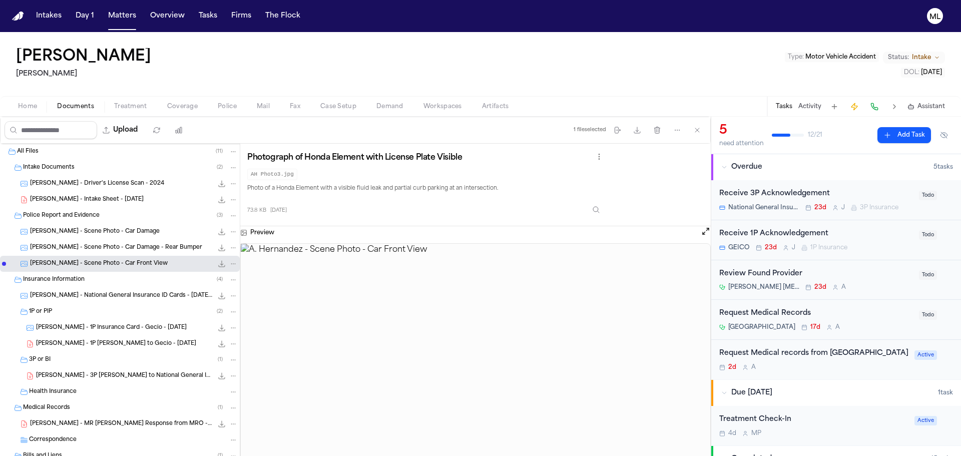
click at [88, 293] on span "A. Hernandez - National General Insurance ID Cards - 4.11.23 to 10.11.23" at bounding box center [121, 296] width 183 height 9
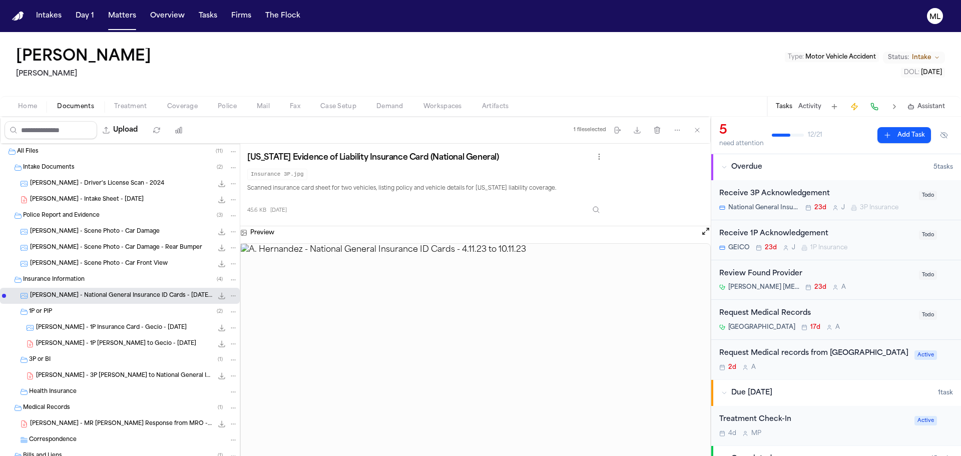
click at [99, 332] on div "A. Hernandez - 1P Insurance Card - Gecio - 4.22.25 89.8 KB • JPG" at bounding box center [137, 328] width 202 height 10
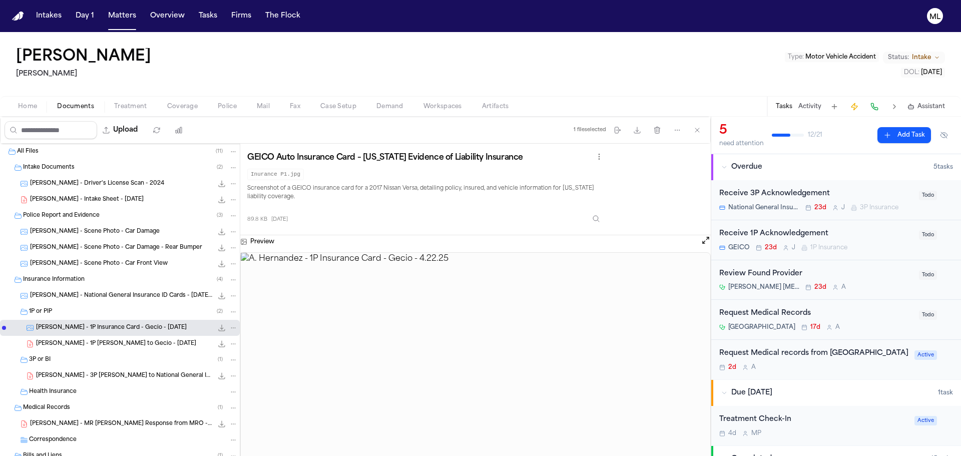
click at [101, 340] on span "A. Hernandez - 1P LOR to Gecio - 8.5.25" at bounding box center [116, 344] width 160 height 9
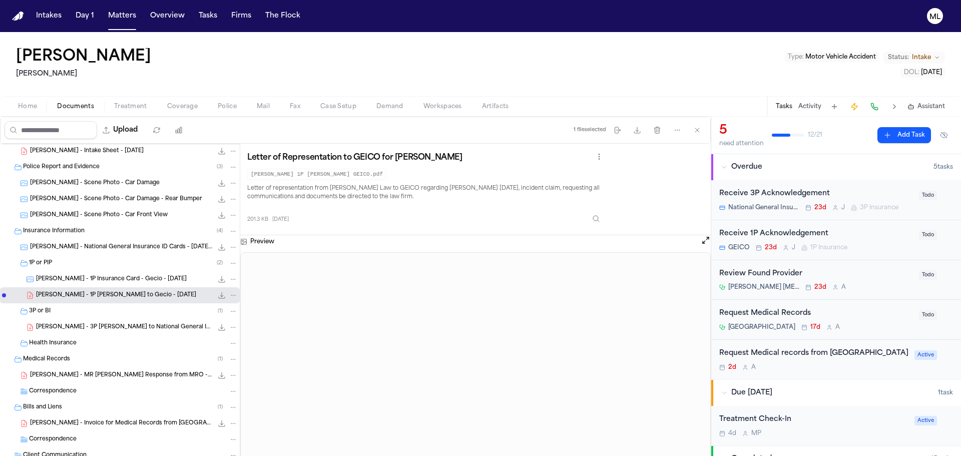
scroll to position [95, 0]
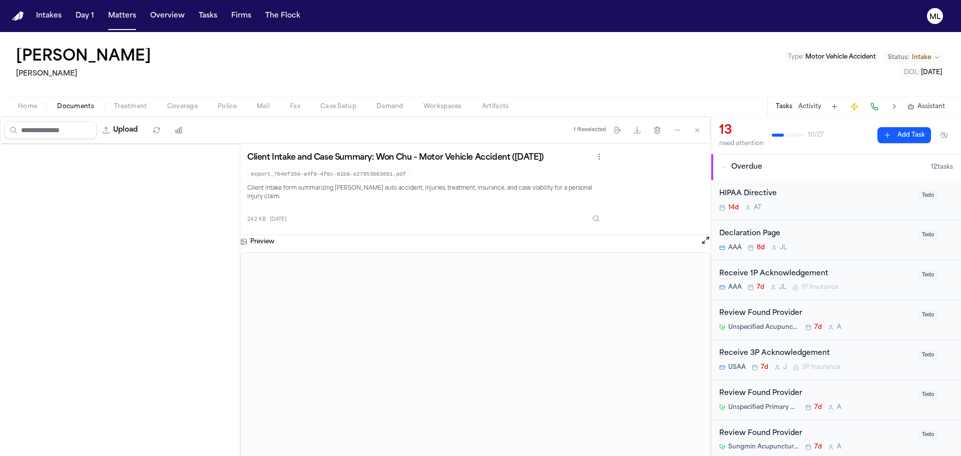
scroll to position [560, 0]
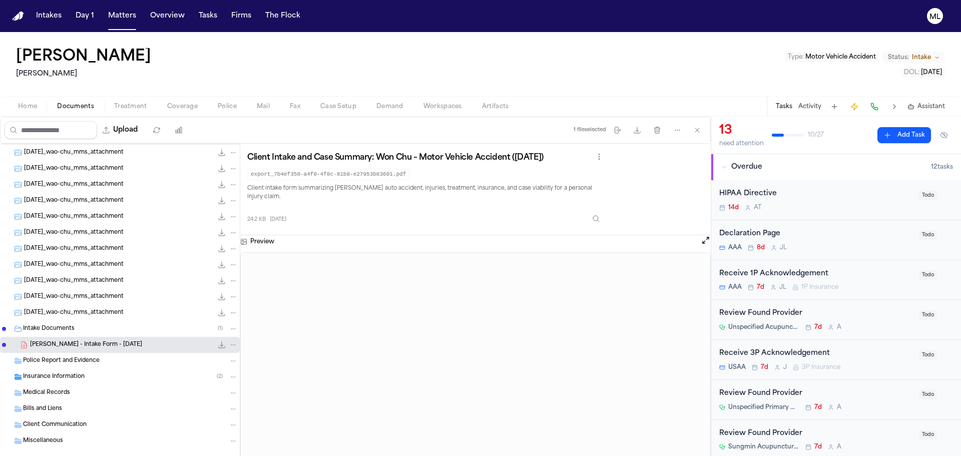
click at [83, 368] on div "2025-08-19_wao-chu_mms_attachment 88.9 KB • JPG 2025-08-19_wao-chu_mms_attachme…" at bounding box center [120, 41] width 240 height 915
click at [80, 380] on span "Insurance Information" at bounding box center [54, 377] width 62 height 9
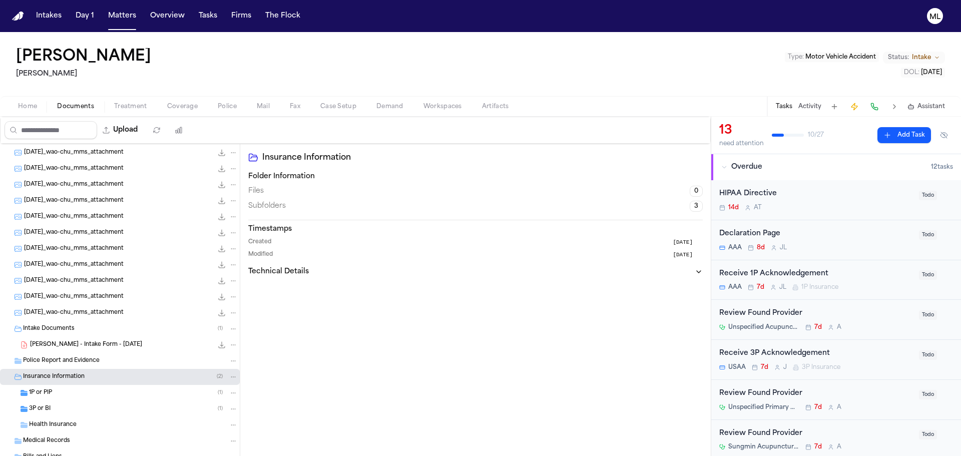
click at [71, 393] on div "1P or PIP ( 1 )" at bounding box center [133, 393] width 209 height 9
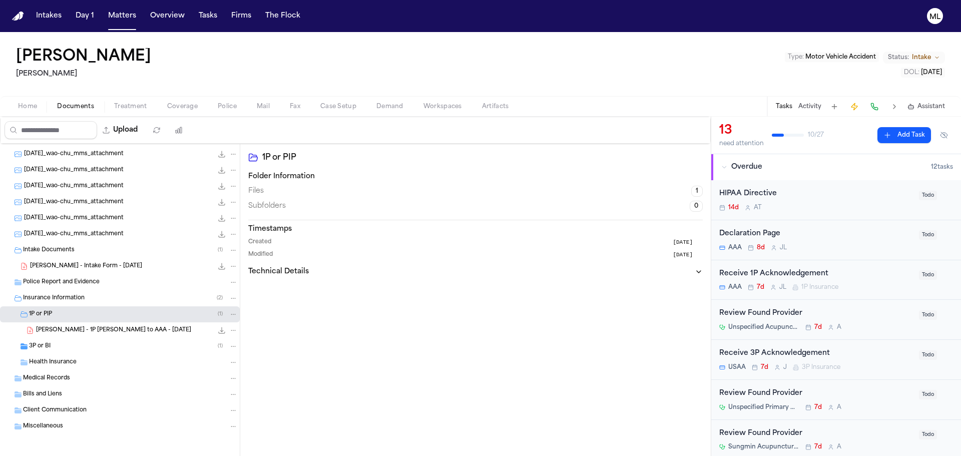
scroll to position [640, 0]
click at [130, 351] on div "3P or BI ( 1 )" at bounding box center [120, 345] width 240 height 16
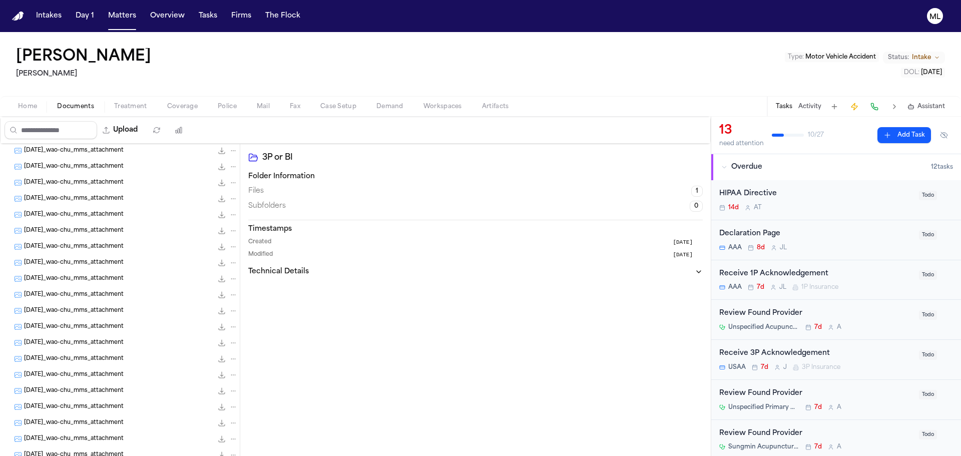
scroll to position [0, 0]
click at [71, 171] on span "2025-08-19_wao-chu_mms_attachment" at bounding box center [74, 168] width 100 height 9
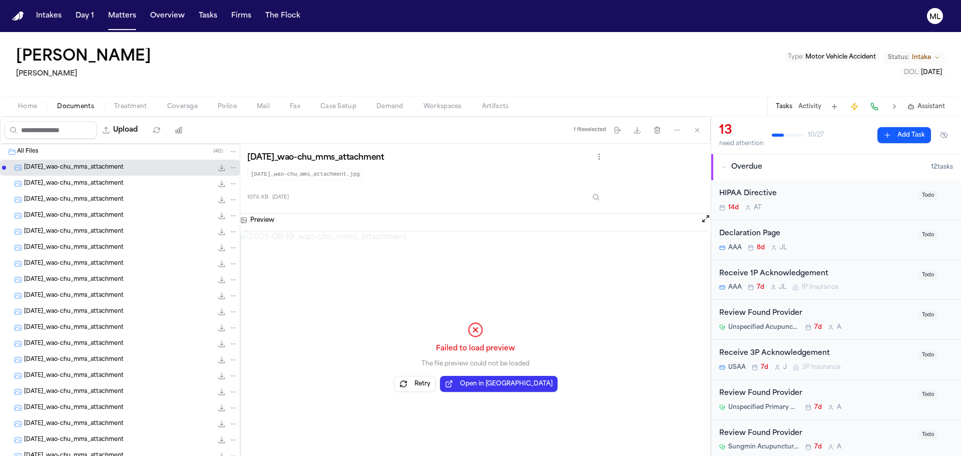
click at [70, 184] on span "2025-08-19_wao-chu_mms_attachment" at bounding box center [74, 184] width 100 height 9
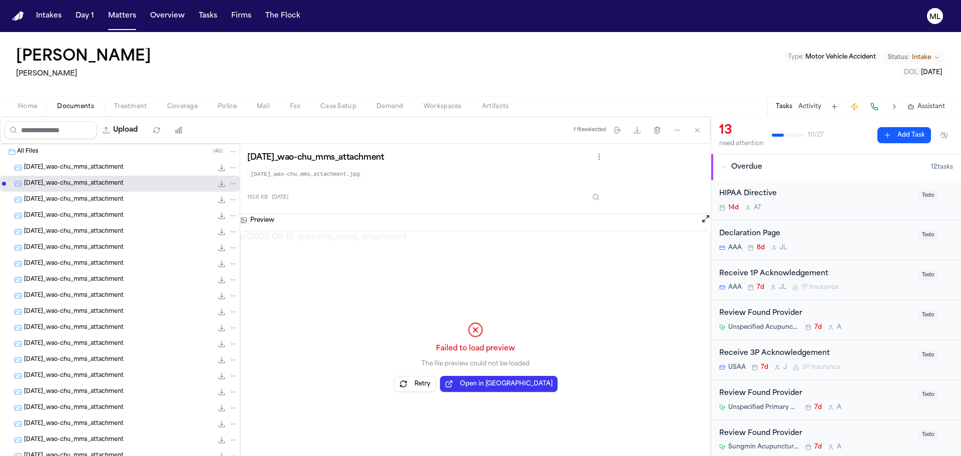
click at [71, 200] on span "2025-08-19_wao-chu_mms_attachment" at bounding box center [74, 200] width 100 height 9
click at [76, 218] on span "[DATE]_wao-chu_mms_attachment" at bounding box center [74, 216] width 100 height 9
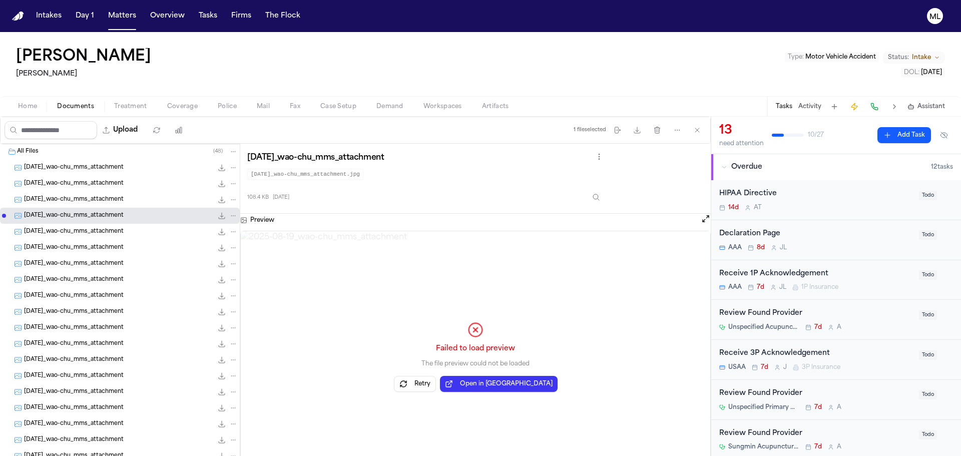
click at [81, 242] on div "2025-08-19_wao-chu_mms_attachment 100.2 KB • JPG" at bounding box center [120, 248] width 240 height 16
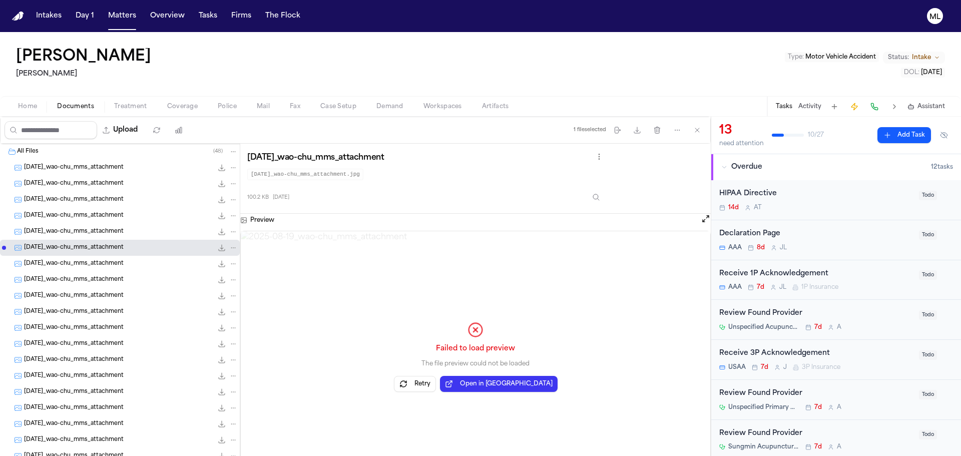
click at [78, 293] on span "[DATE]_wao-chu_mms_attachment" at bounding box center [74, 296] width 100 height 9
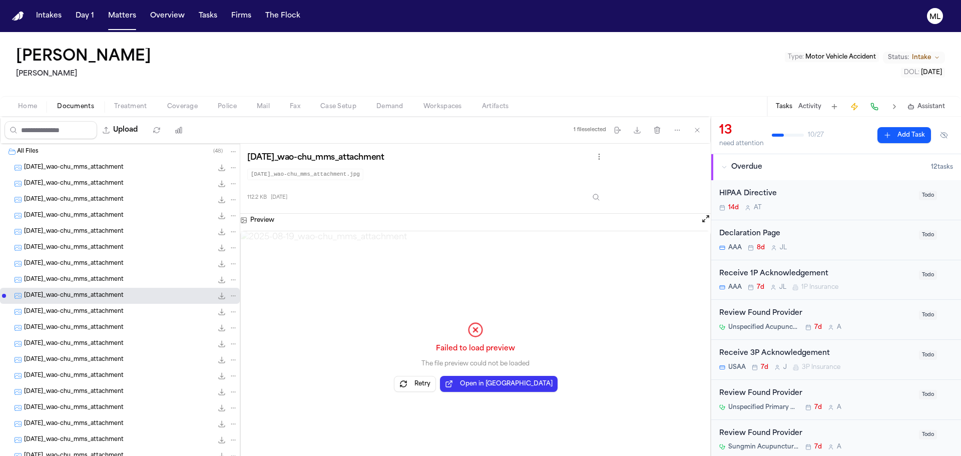
click at [78, 308] on span "[DATE]_wao-chu_mms_attachment" at bounding box center [74, 312] width 100 height 9
click at [101, 363] on span "[DATE]_wao-chu_mms_attachment" at bounding box center [74, 360] width 100 height 9
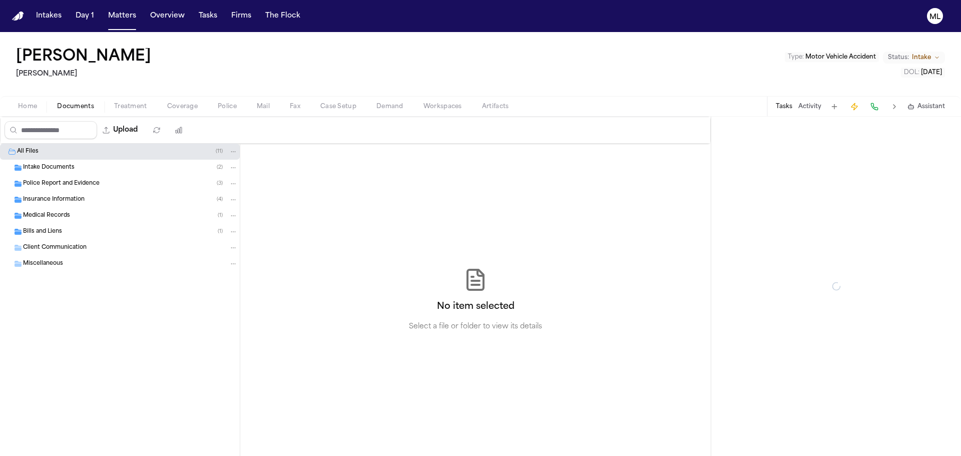
click at [82, 170] on div "Intake Documents ( 2 )" at bounding box center [130, 167] width 215 height 9
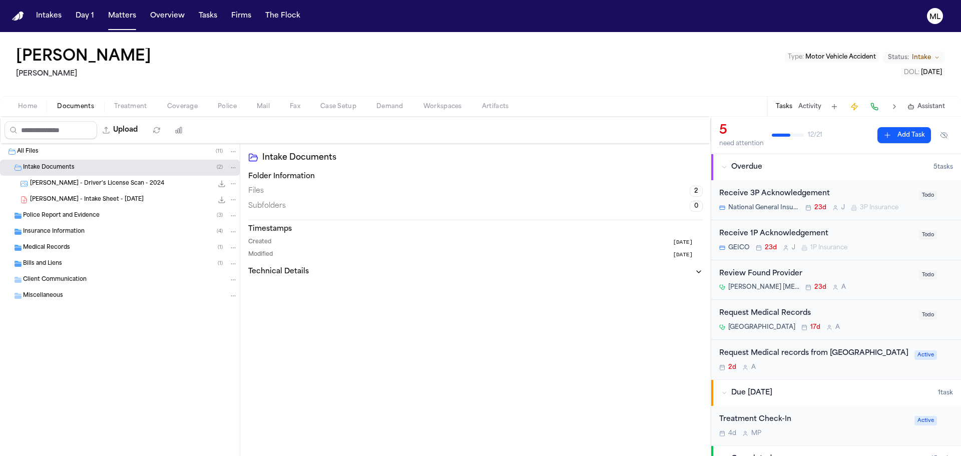
click at [131, 180] on span "[PERSON_NAME] - Driver's License Scan - 2024" at bounding box center [97, 184] width 134 height 9
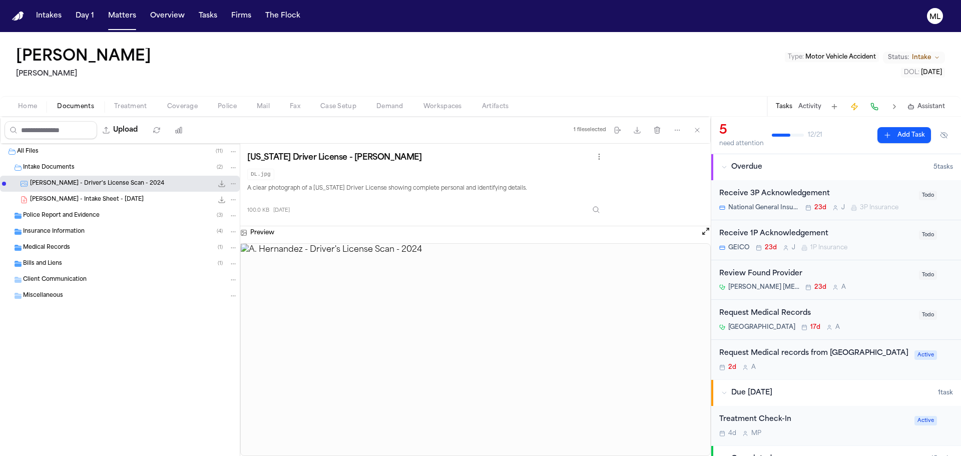
click at [126, 201] on span "[PERSON_NAME] - Intake Sheet - [DATE]" at bounding box center [87, 200] width 114 height 9
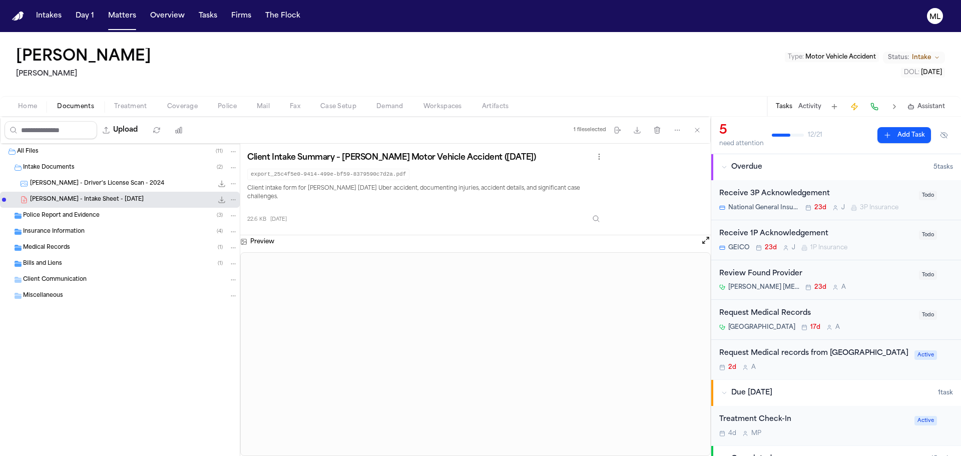
click at [122, 217] on div "Police Report and Evidence ( 3 )" at bounding box center [130, 215] width 215 height 9
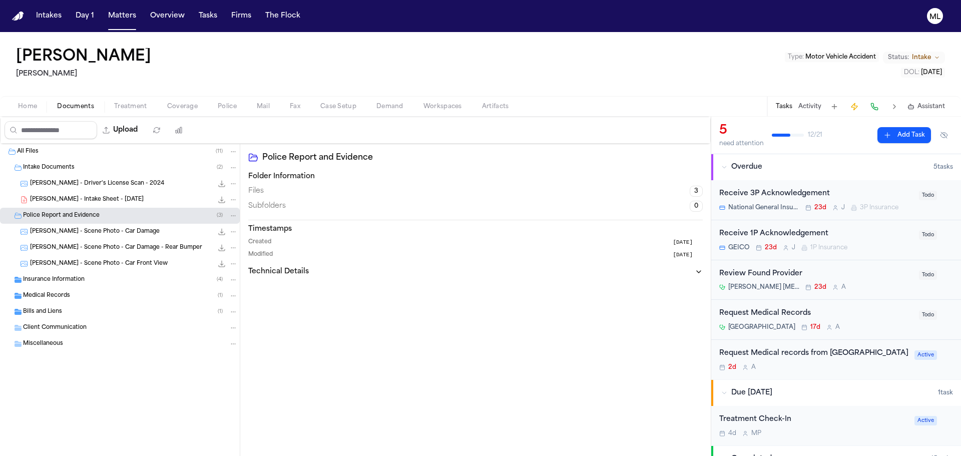
click at [119, 232] on span "[PERSON_NAME] - Scene Photo - Car Damage" at bounding box center [95, 232] width 130 height 9
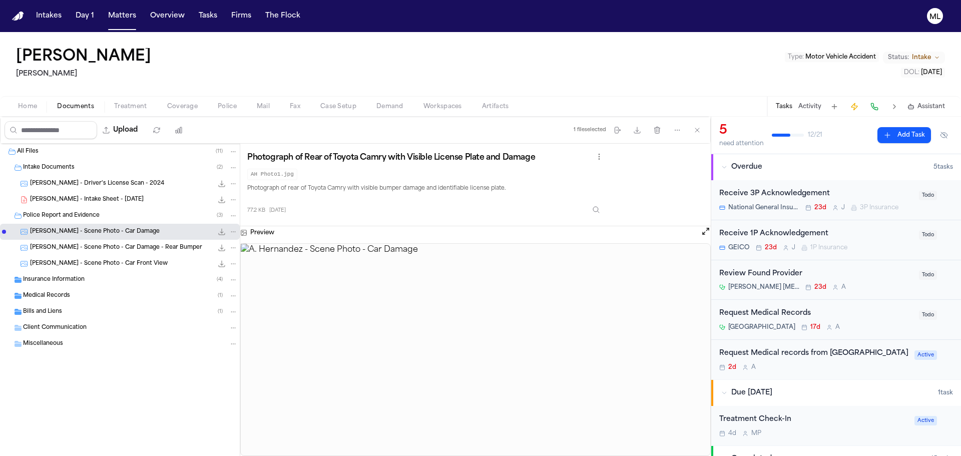
click at [120, 241] on div "[PERSON_NAME] - Scene Photo - Car Damage - Rear Bumper 78.4 KB • JPG" at bounding box center [120, 248] width 240 height 16
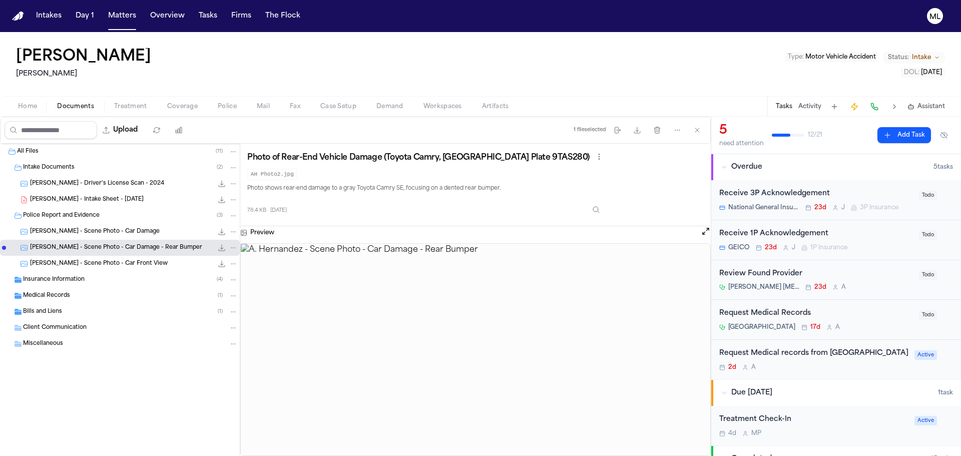
click at [120, 254] on div "[PERSON_NAME] - Scene Photo - Car Damage - Rear Bumper 78.4 KB • JPG" at bounding box center [120, 248] width 240 height 16
click at [119, 261] on span "A. Hernandez - Scene Photo - Car Front View" at bounding box center [99, 264] width 138 height 9
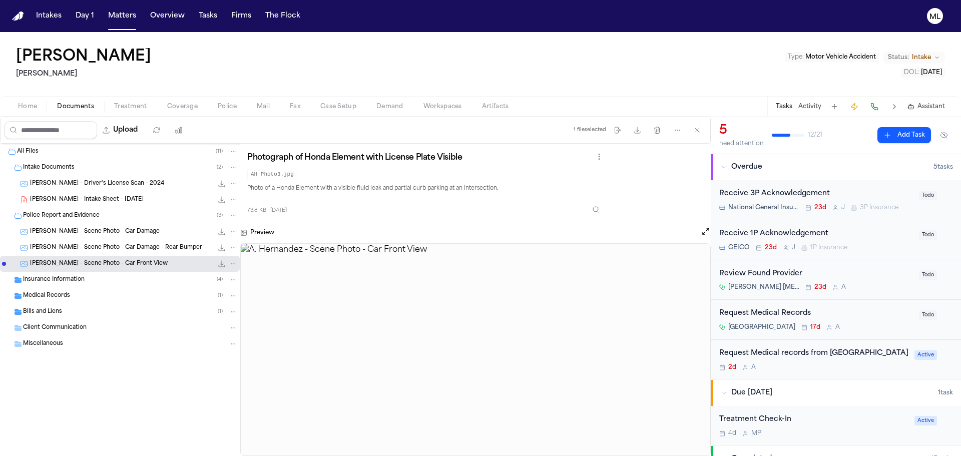
click at [106, 271] on div "A. Hernandez - Scene Photo - Car Front View 73.8 KB • JPG" at bounding box center [120, 264] width 240 height 16
click at [106, 277] on div "Insurance Information ( 4 )" at bounding box center [130, 279] width 215 height 9
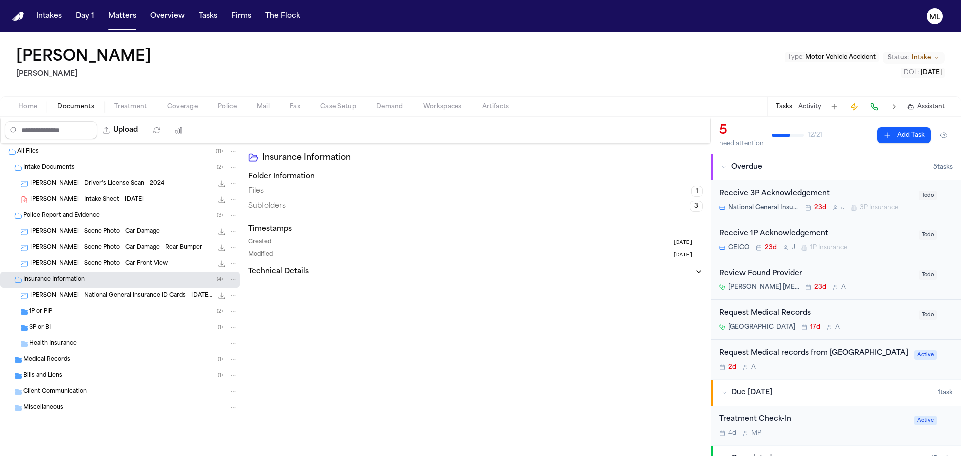
click at [111, 294] on span "A. Hernandez - National General Insurance ID Cards - 4.11.23 to 10.11.23" at bounding box center [121, 296] width 183 height 9
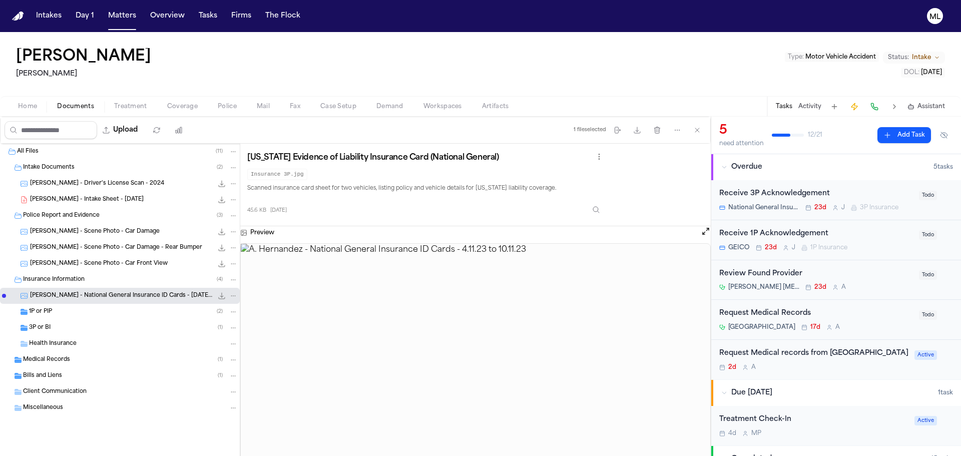
click at [108, 308] on div "1P or PIP ( 2 )" at bounding box center [133, 311] width 209 height 9
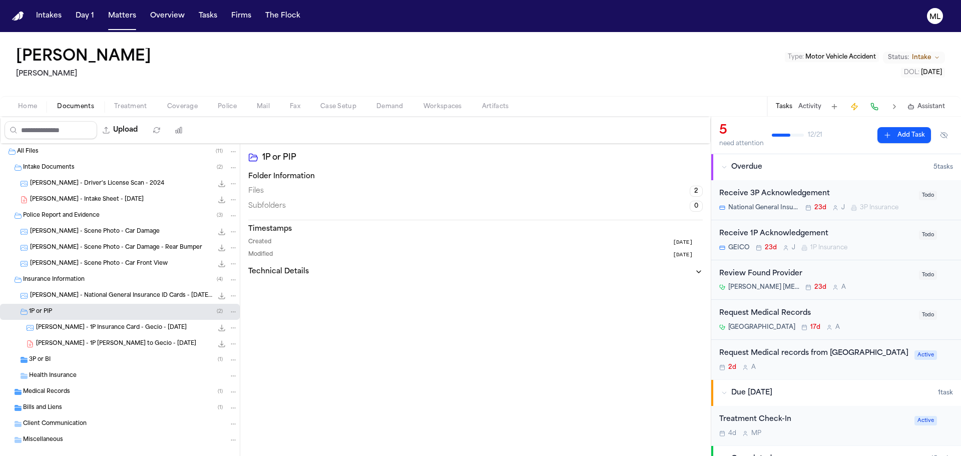
click at [146, 331] on span "A. Hernandez - 1P Insurance Card - Gecio - 4.22.25" at bounding box center [111, 328] width 151 height 9
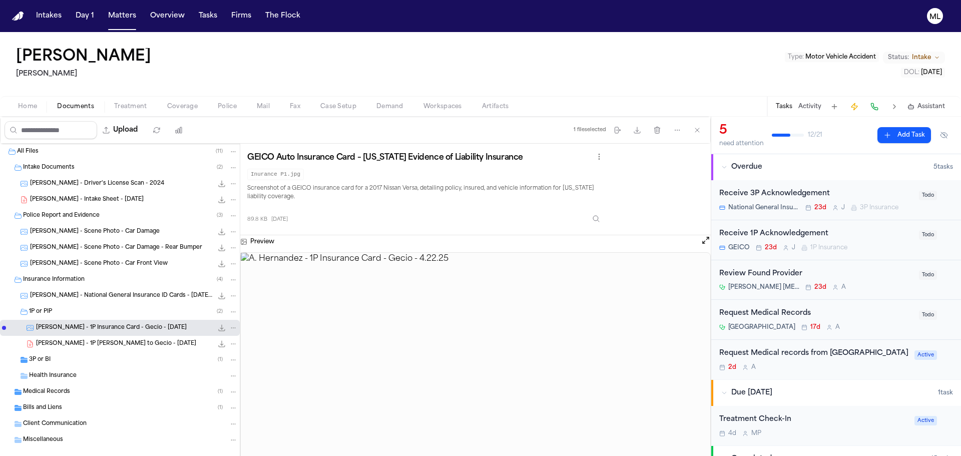
click at [144, 349] on div "A. Hernandez - 1P LOR to Gecio - 8.5.25 201.3 KB • PDF" at bounding box center [120, 344] width 240 height 16
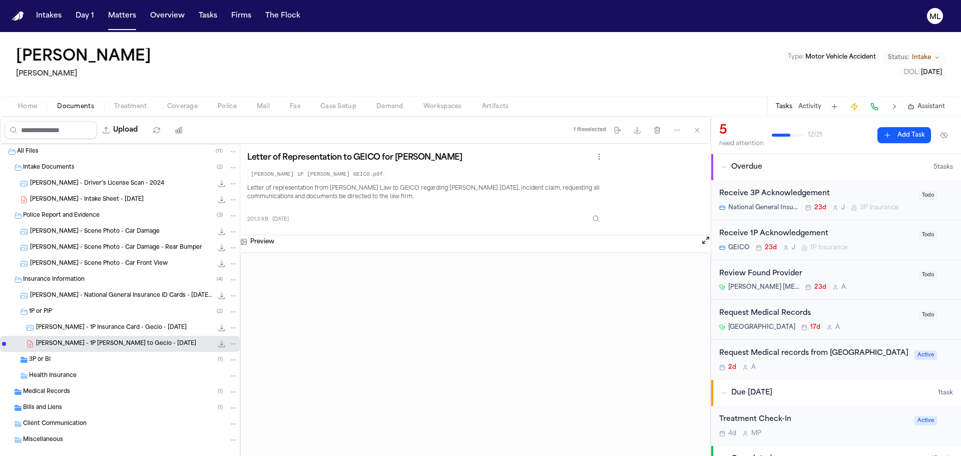
click at [109, 356] on div "3P or BI ( 1 )" at bounding box center [133, 359] width 209 height 9
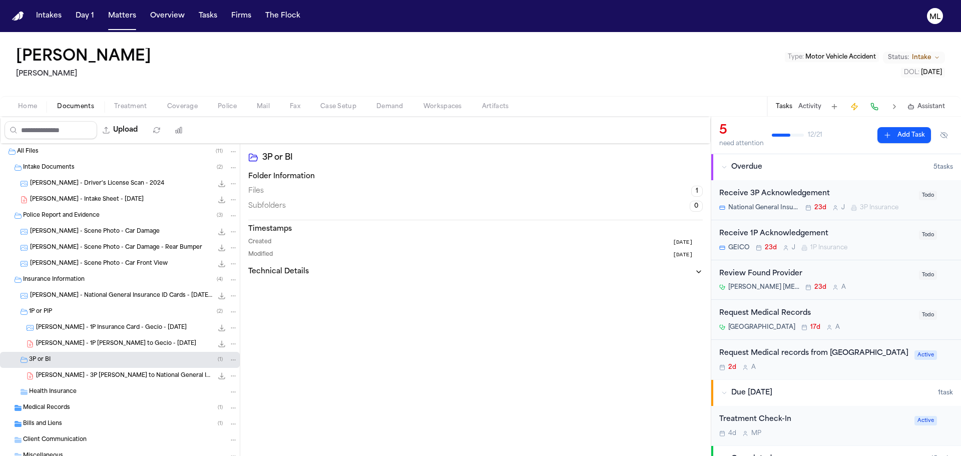
click at [123, 377] on span "A. Hernandez - 3P LOR to National General Insurance - 8.5.25" at bounding box center [124, 376] width 177 height 9
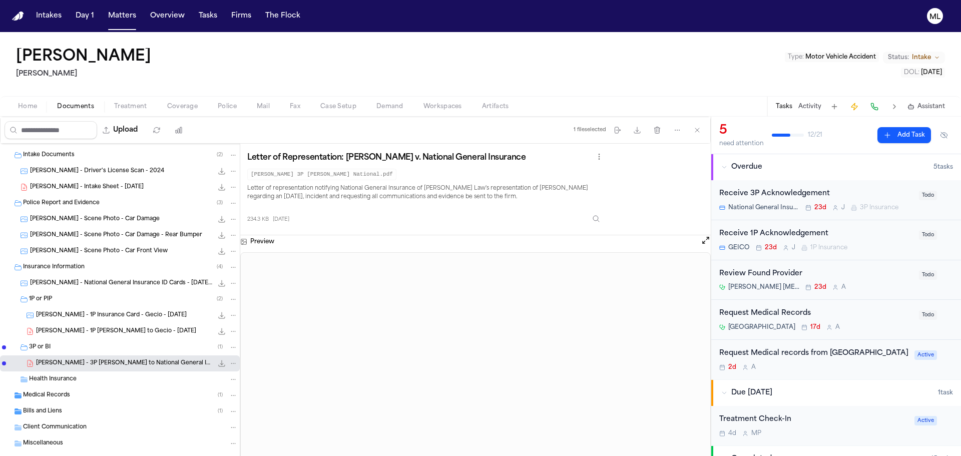
scroll to position [31, 0]
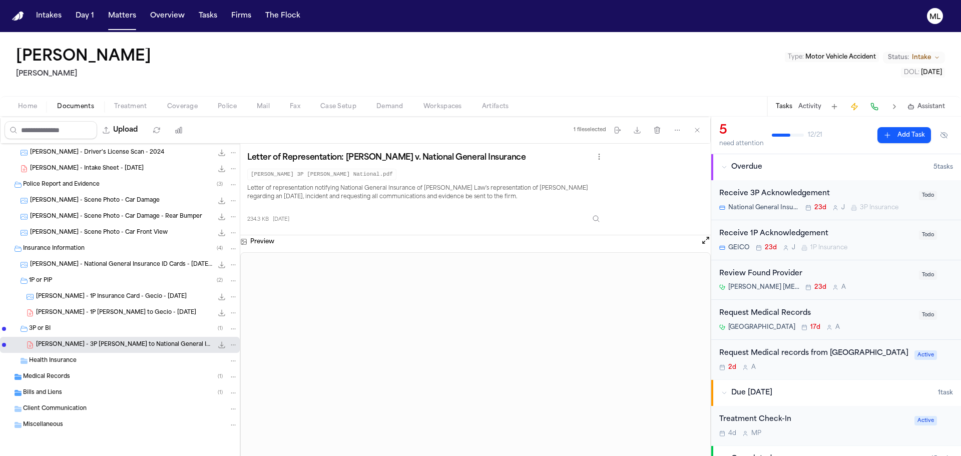
click at [94, 373] on div "Medical Records ( 1 )" at bounding box center [130, 376] width 215 height 9
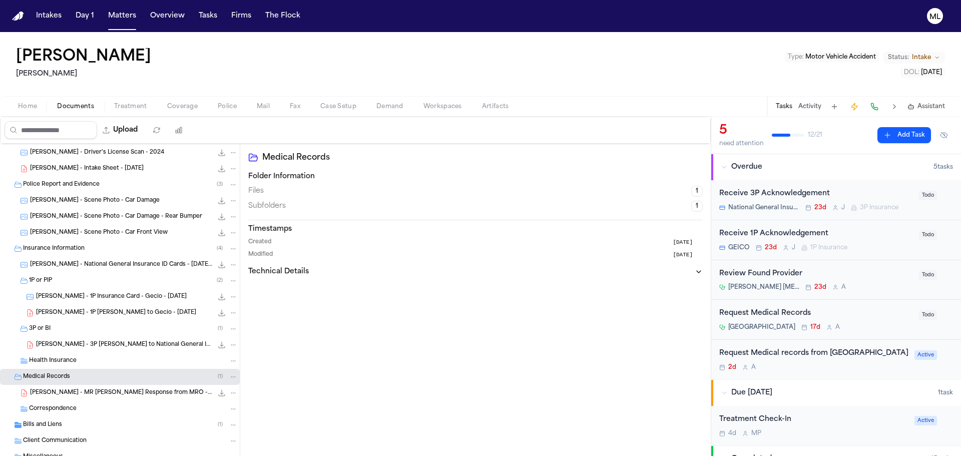
scroll to position [63, 0]
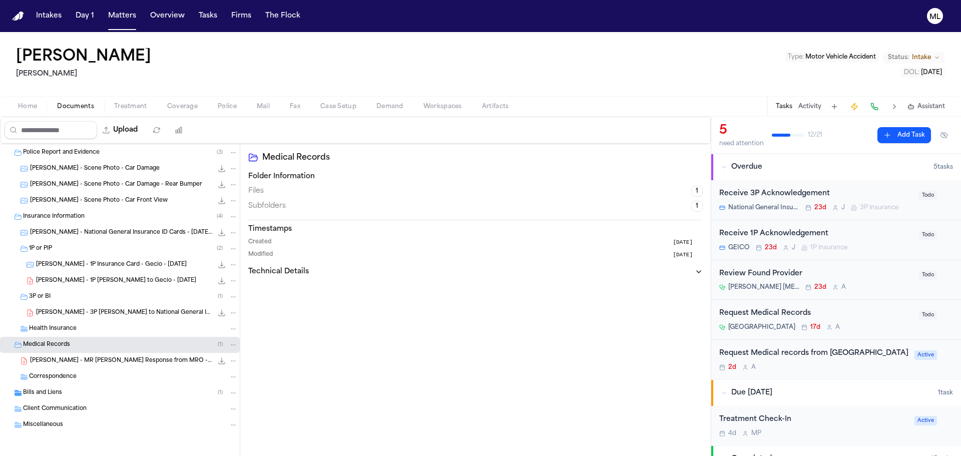
click at [128, 358] on span "A. Hernandez - MR Request Response from MRO - 8.20.25" at bounding box center [121, 361] width 183 height 9
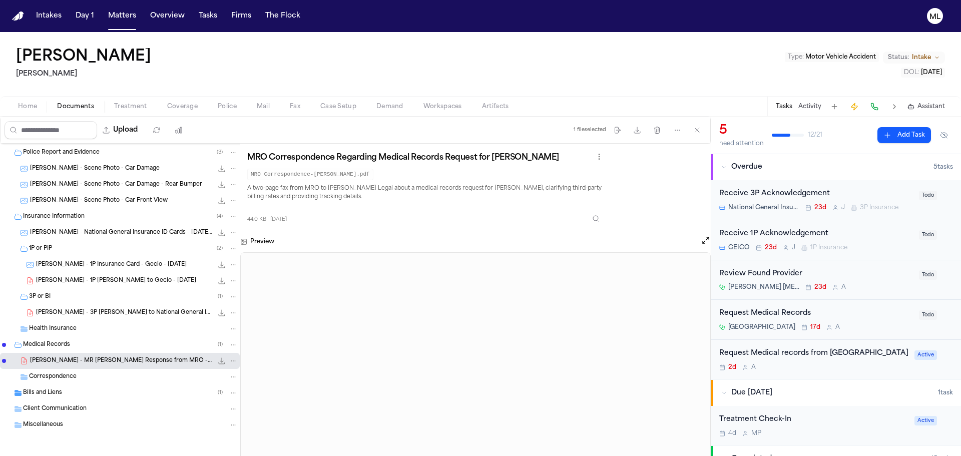
click at [40, 386] on div "Bills and Liens ( 1 )" at bounding box center [120, 393] width 240 height 16
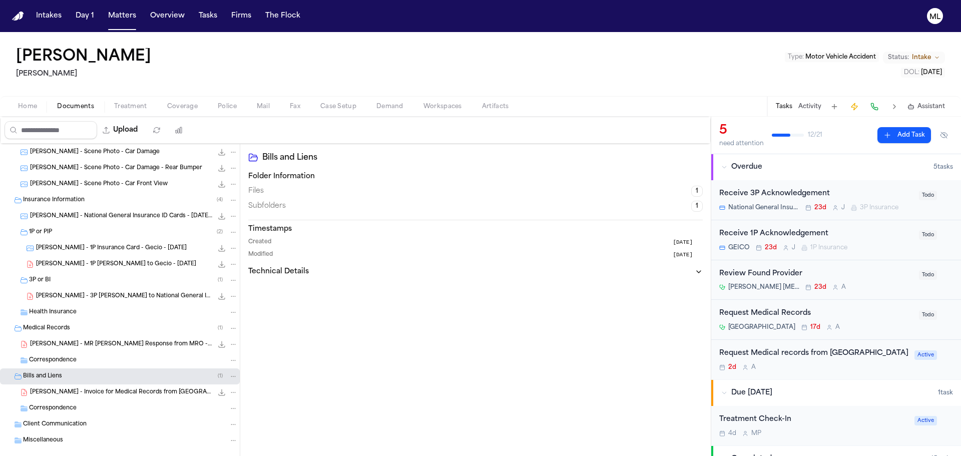
scroll to position [95, 0]
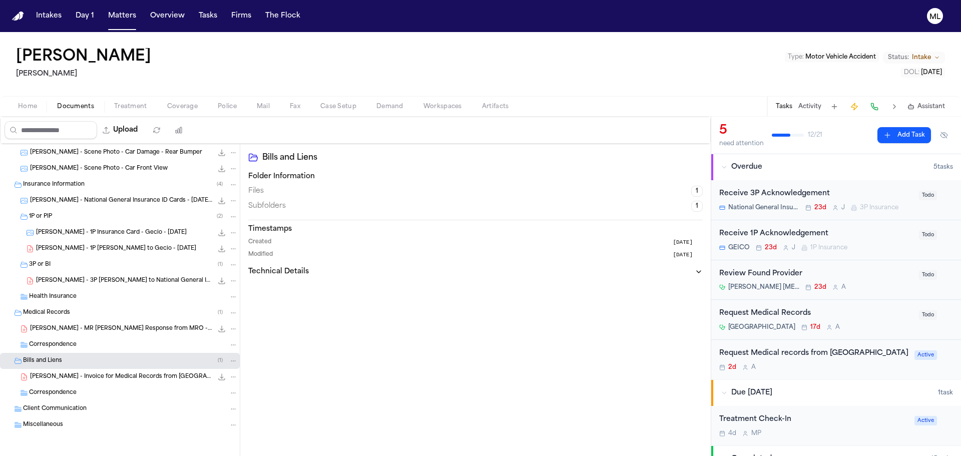
click at [105, 375] on span "A. Hernandez - Invoice for Medical Records from Temecula Valley Hospital via MR…" at bounding box center [121, 377] width 183 height 9
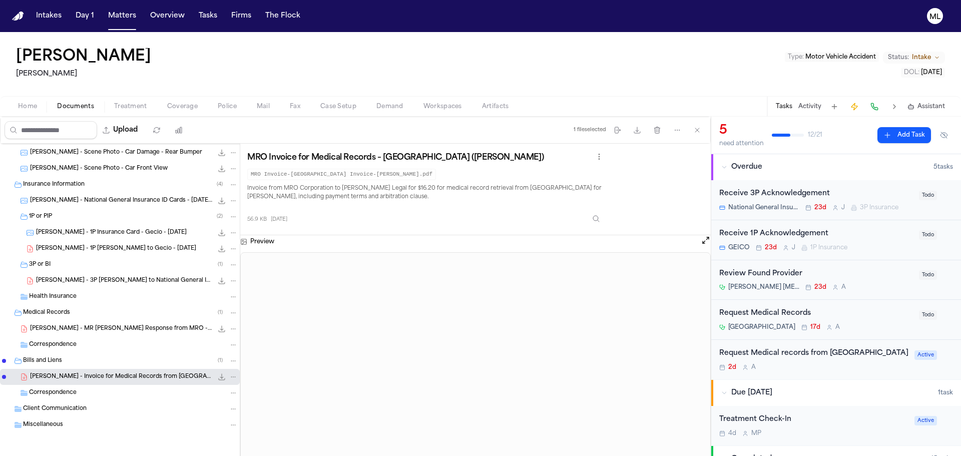
click at [116, 388] on div "Correspondence" at bounding box center [120, 393] width 240 height 16
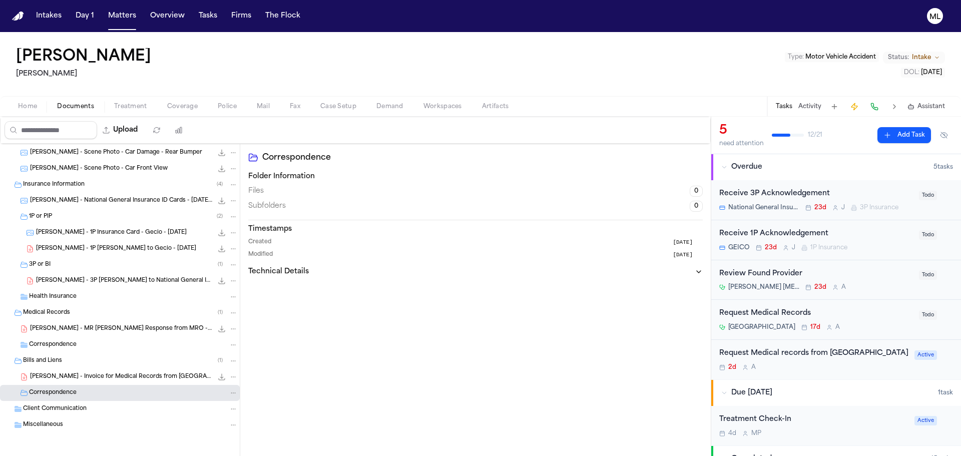
click at [119, 353] on div "Bills and Liens ( 1 )" at bounding box center [120, 361] width 240 height 16
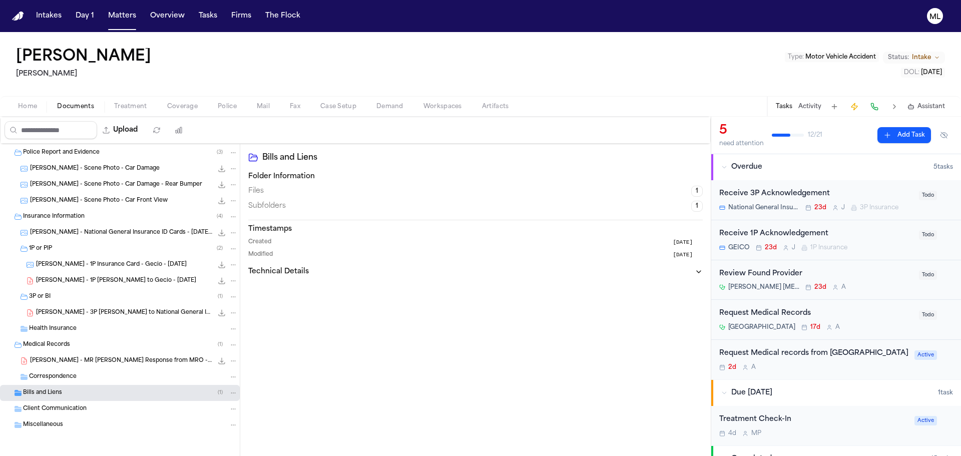
scroll to position [63, 0]
click at [98, 390] on div "Bills and Liens ( 1 )" at bounding box center [130, 393] width 215 height 9
click at [118, 368] on div "A. Hernandez - MR Request Response from MRO - 8.20.25 44.0 KB • PDF" at bounding box center [120, 361] width 240 height 16
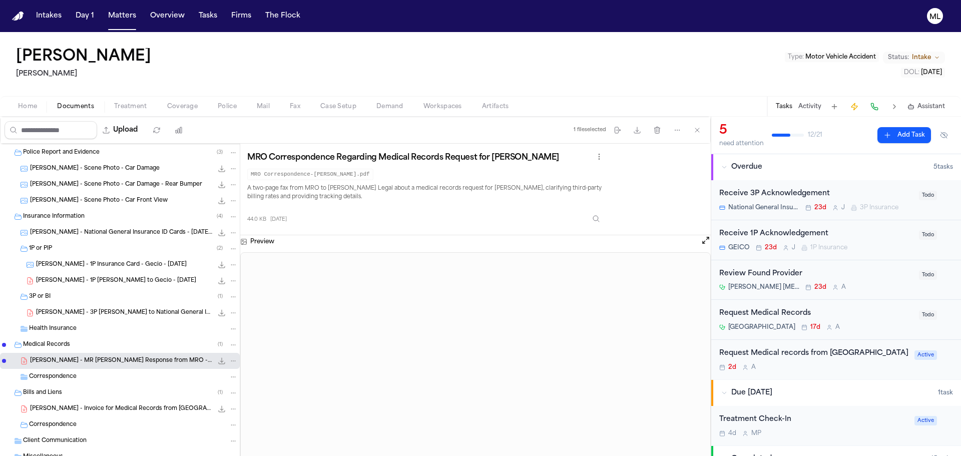
click at [87, 313] on span "A. Hernandez - 3P LOR to National General Insurance - 8.5.25" at bounding box center [124, 313] width 177 height 9
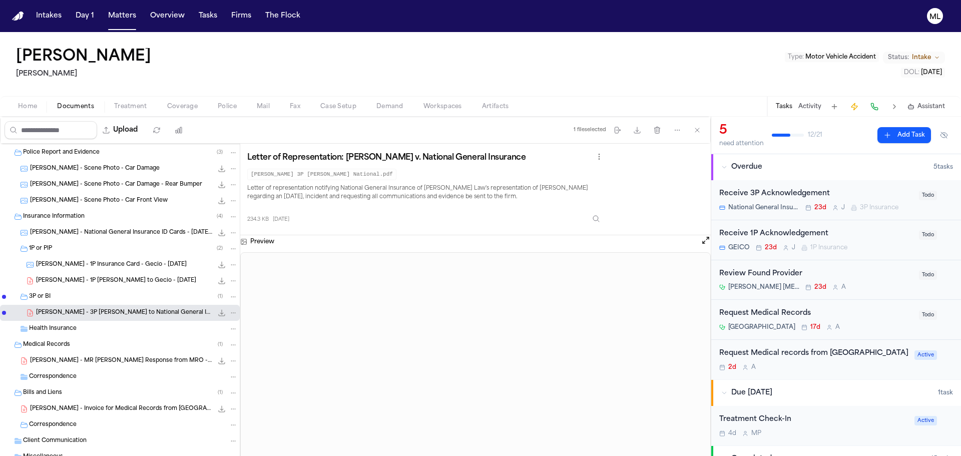
click at [97, 282] on span "A. Hernandez - 1P LOR to Gecio - 8.5.25" at bounding box center [116, 281] width 160 height 9
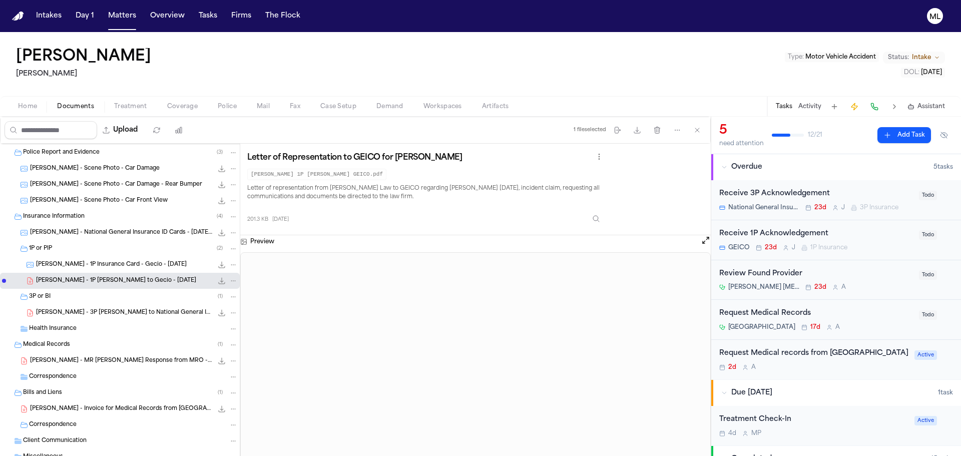
click at [100, 267] on span "A. Hernandez - 1P Insurance Card - Gecio - 4.22.25" at bounding box center [111, 265] width 151 height 9
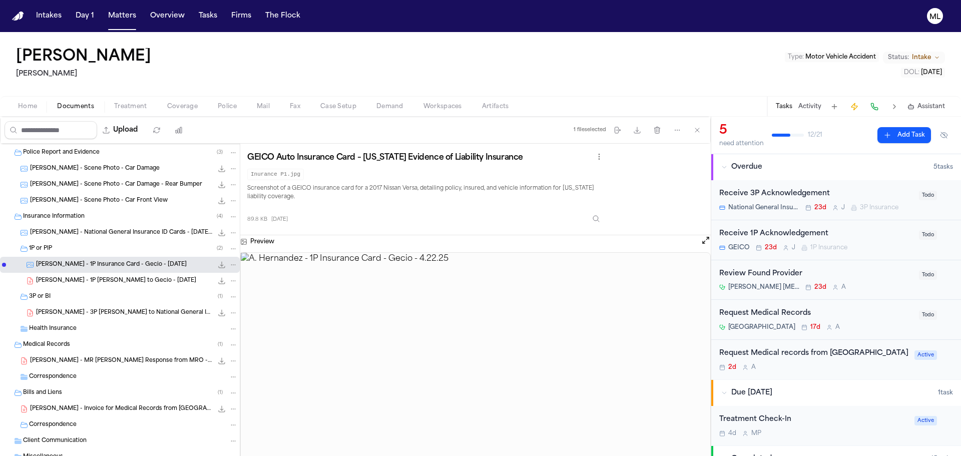
click at [117, 240] on div "A. Hernandez - National General Insurance ID Cards - 4.11.23 to 10.11.23 45.6 K…" at bounding box center [120, 233] width 240 height 16
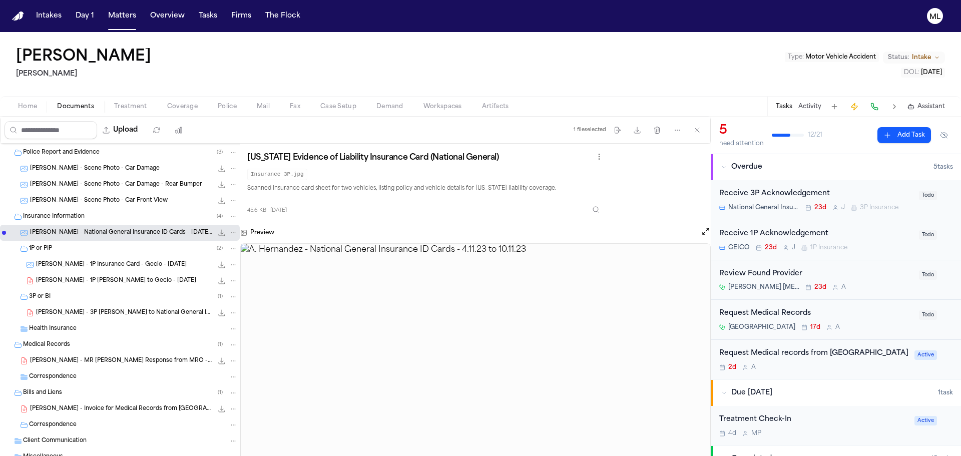
scroll to position [0, 0]
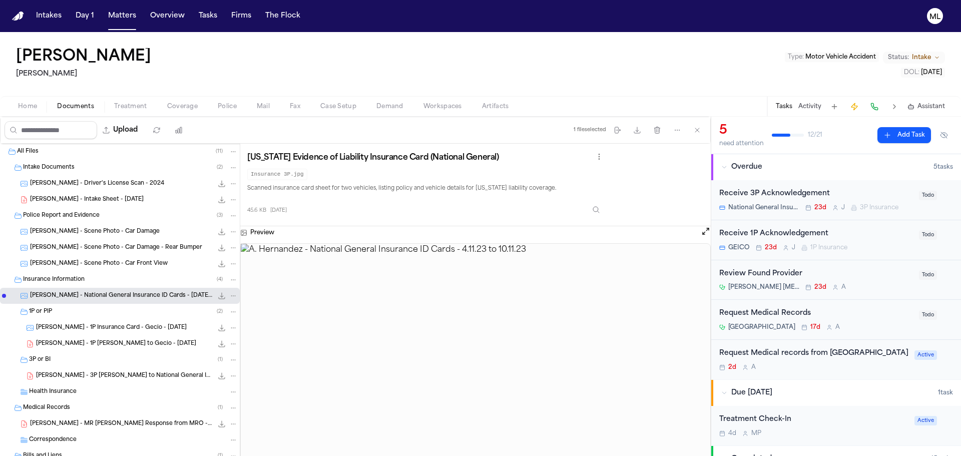
click at [102, 185] on span "A. Hernandez - Driver's License Scan - 2024" at bounding box center [97, 184] width 134 height 9
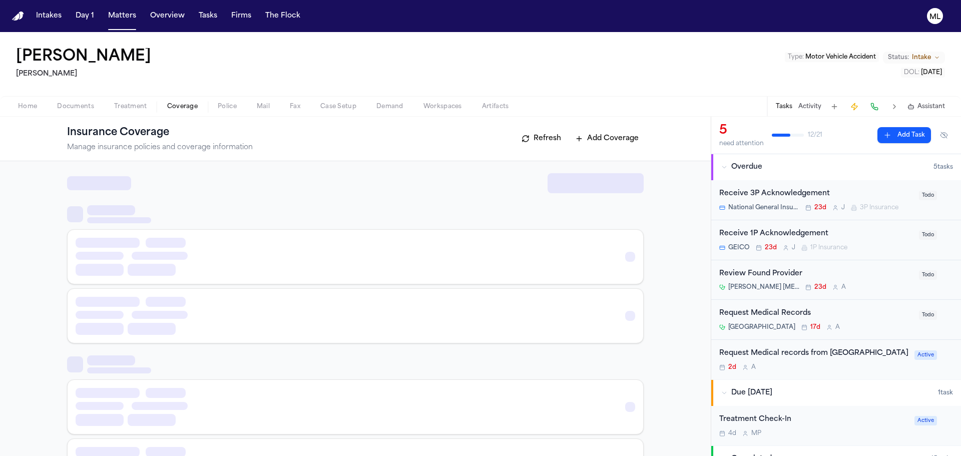
click at [189, 107] on span "Coverage" at bounding box center [182, 107] width 31 height 8
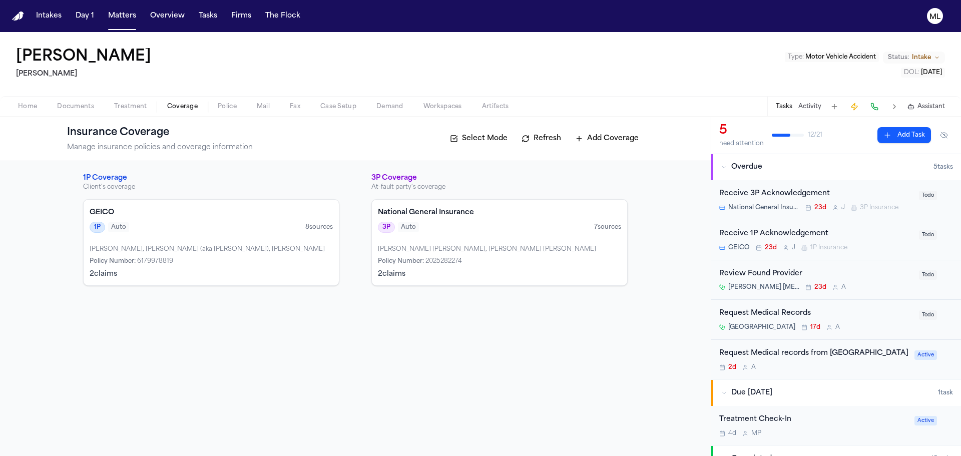
click at [234, 262] on div "Policy Number : 6179978819" at bounding box center [211, 261] width 243 height 8
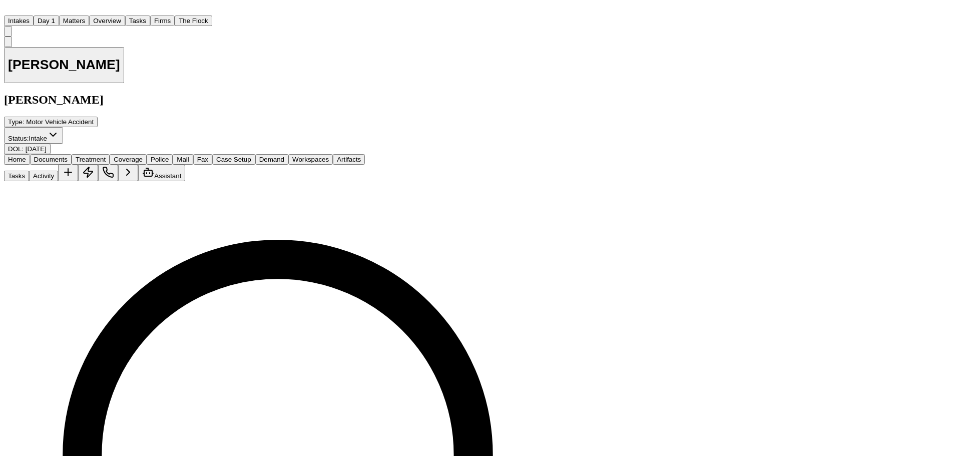
scroll to position [560, 0]
click at [89, 16] on button "Matters" at bounding box center [74, 21] width 30 height 11
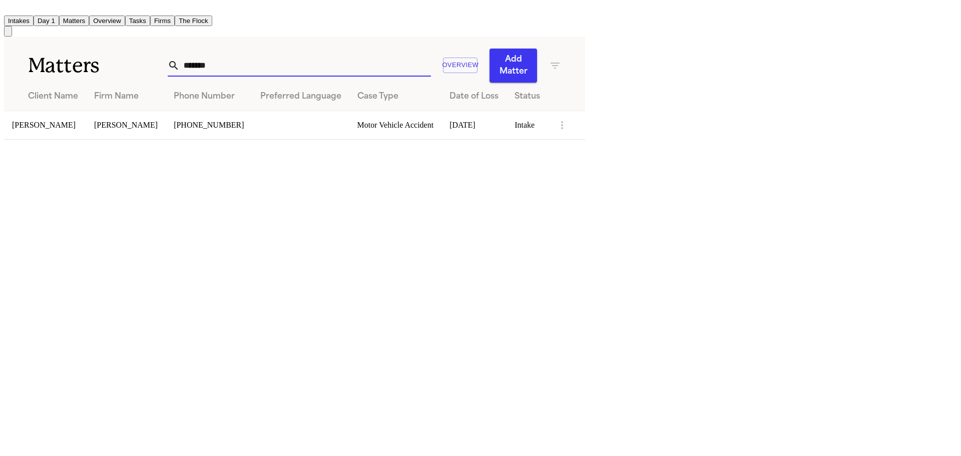
drag, startPoint x: 553, startPoint y: 53, endPoint x: 395, endPoint y: 55, distance: 158.2
click at [395, 55] on div "******* Overview Add Matter" at bounding box center [365, 66] width 394 height 34
